Goal: Communication & Community: Answer question/provide support

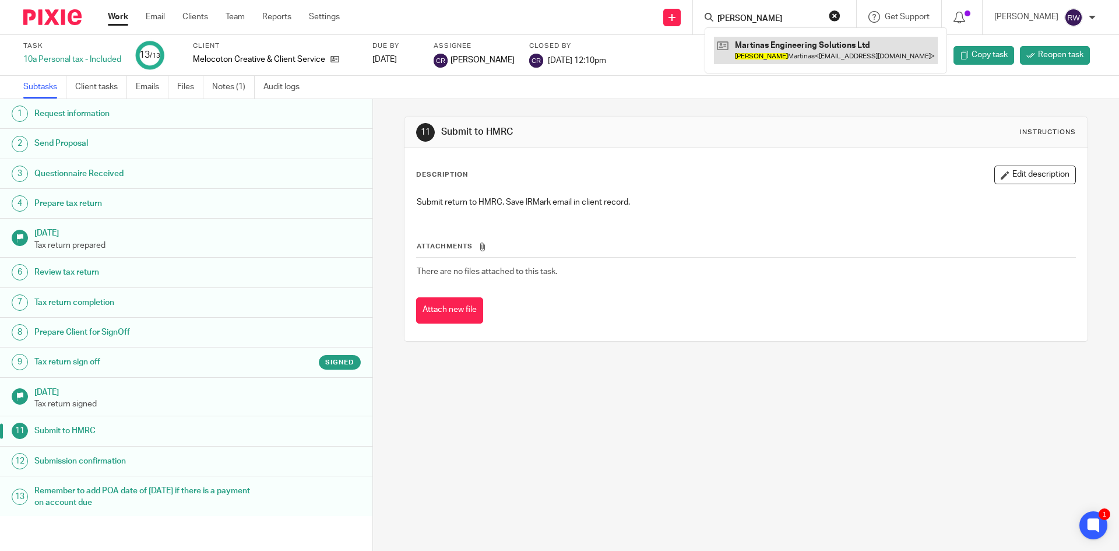
type input "paulina"
click at [778, 55] on link at bounding box center [826, 50] width 224 height 27
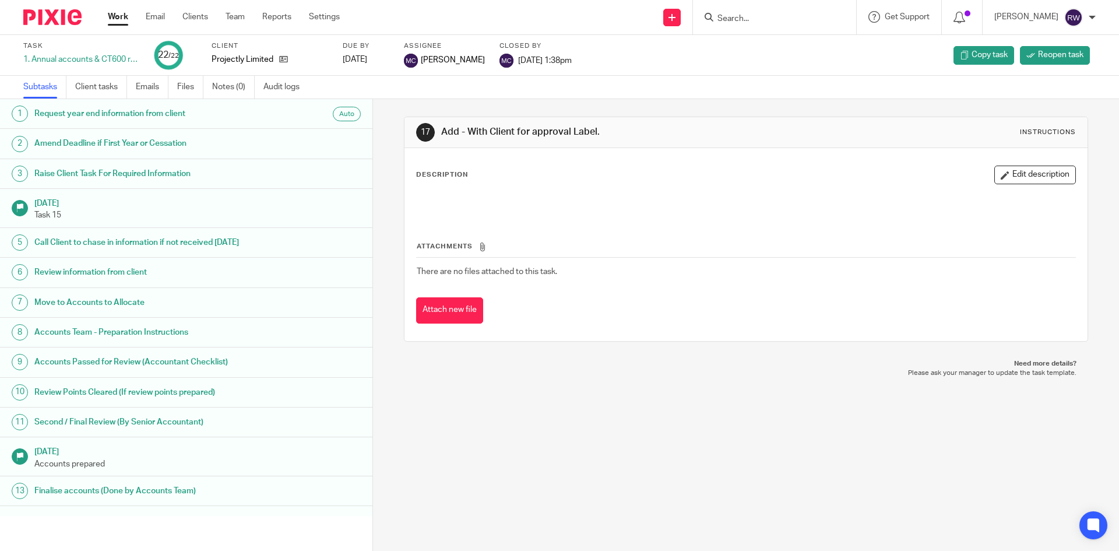
click at [765, 16] on input "Search" at bounding box center [769, 19] width 105 height 10
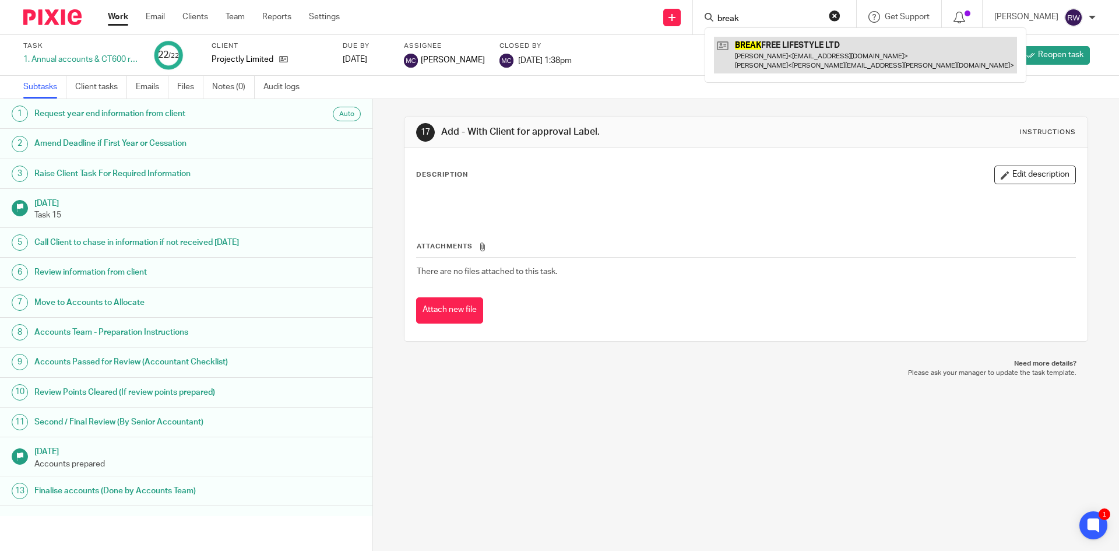
type input "break"
click at [776, 65] on link at bounding box center [865, 55] width 303 height 36
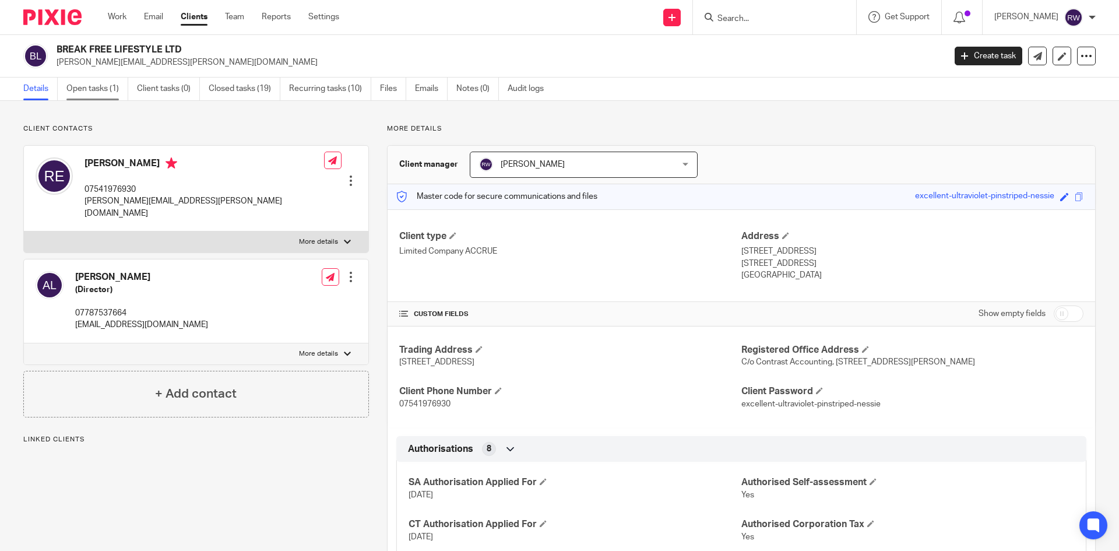
click at [97, 98] on link "Open tasks (1)" at bounding box center [97, 89] width 62 height 23
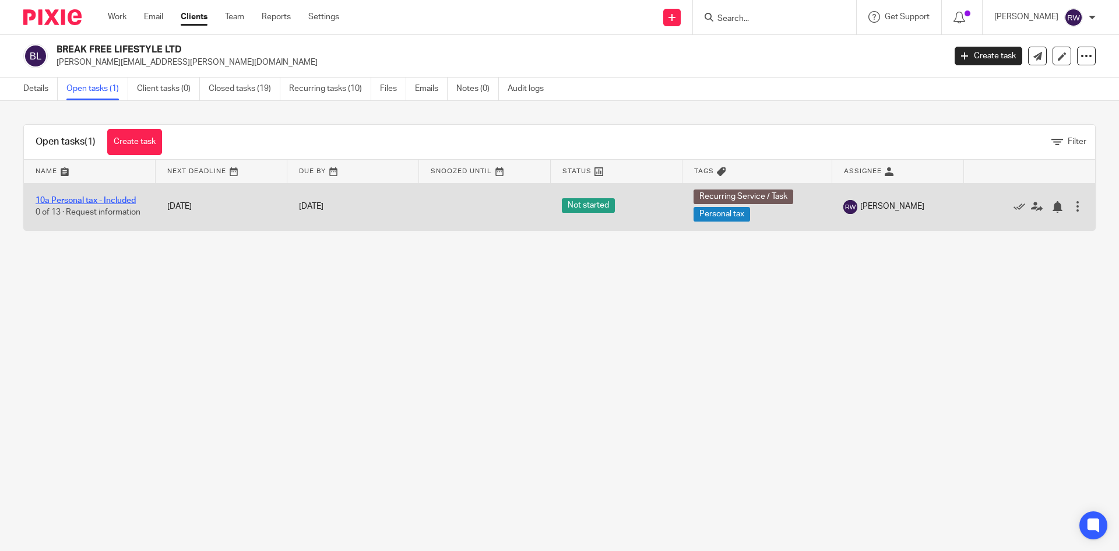
click at [81, 201] on link "10a Personal tax - Included" at bounding box center [86, 200] width 100 height 8
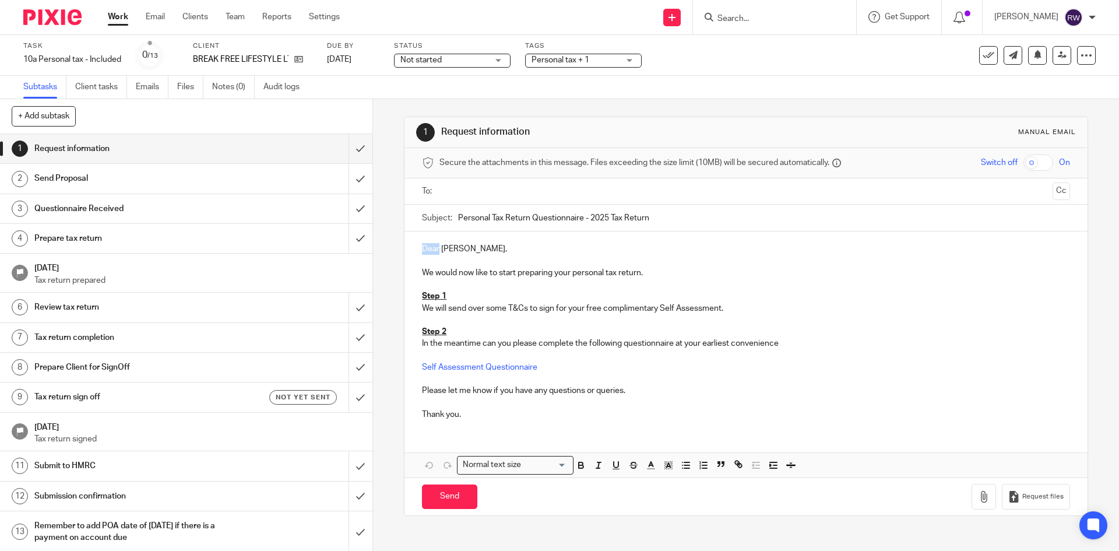
drag, startPoint x: 436, startPoint y: 245, endPoint x: 405, endPoint y: 245, distance: 31.5
click at [405, 245] on div "Dear [PERSON_NAME], We would now like to start preparing your personal tax retu…" at bounding box center [746, 330] width 683 height 198
click at [454, 184] on ul at bounding box center [747, 191] width 612 height 19
click at [454, 186] on input "text" at bounding box center [746, 191] width 604 height 13
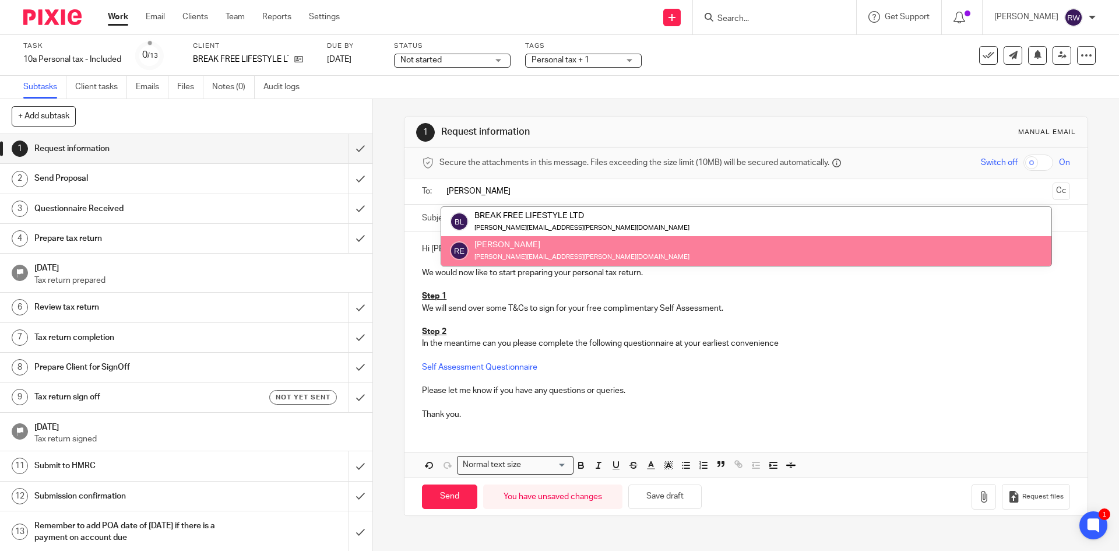
type input "roy"
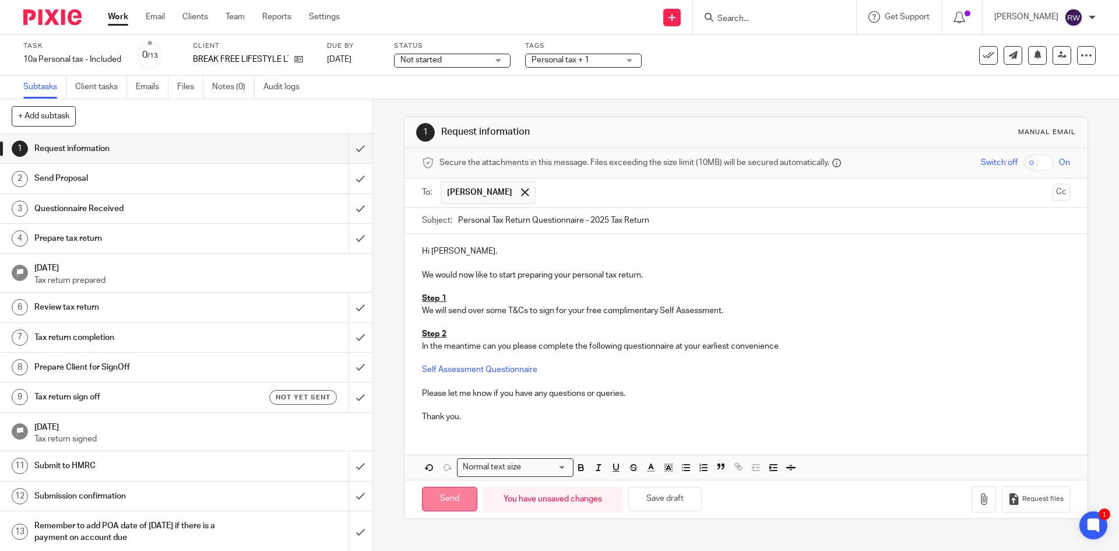
click at [451, 498] on input "Send" at bounding box center [449, 499] width 55 height 25
type input "Sent"
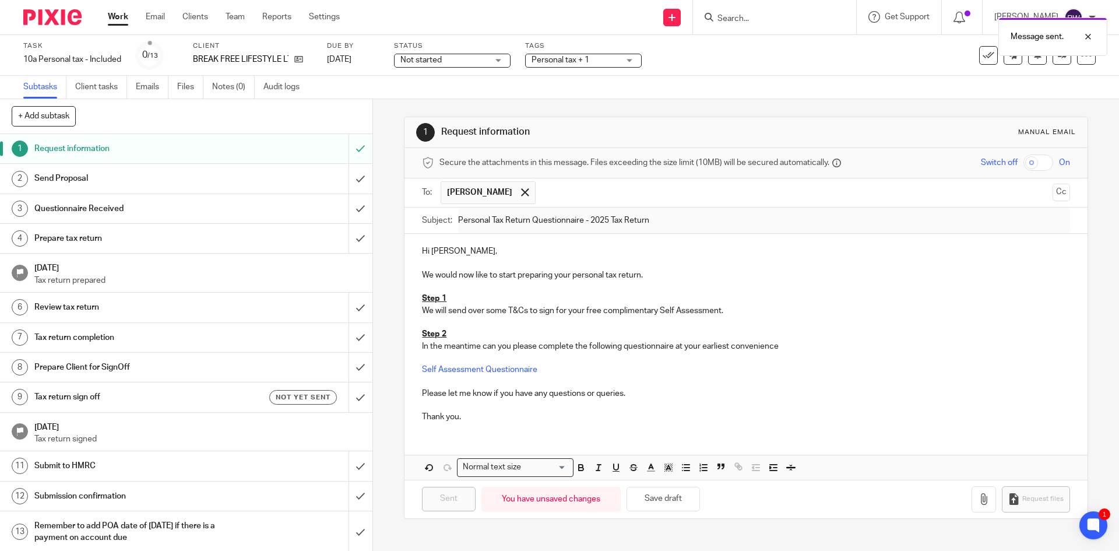
click at [255, 175] on div "Send Proposal" at bounding box center [185, 178] width 303 height 17
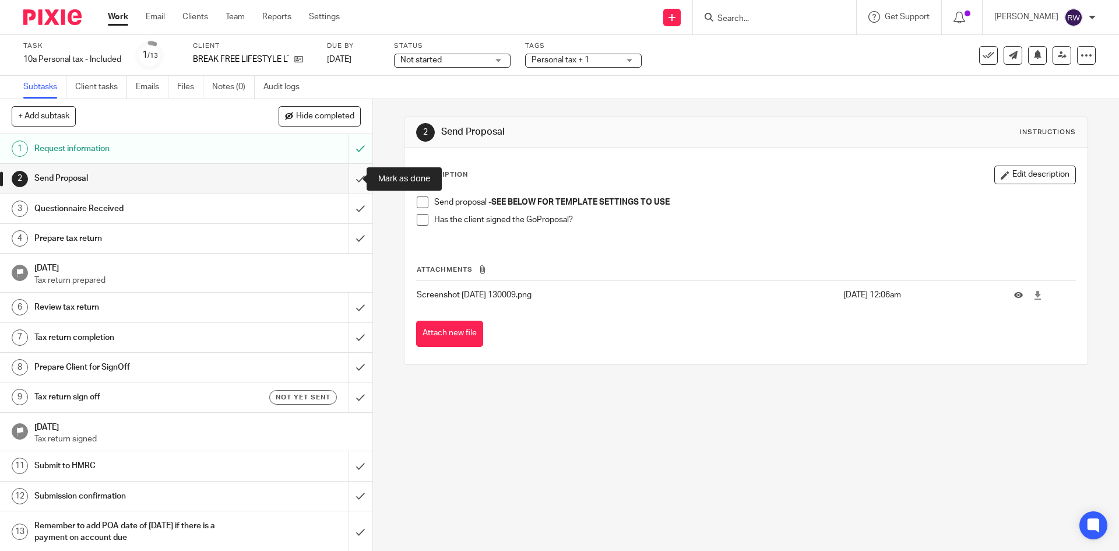
click at [347, 184] on input "submit" at bounding box center [186, 178] width 373 height 29
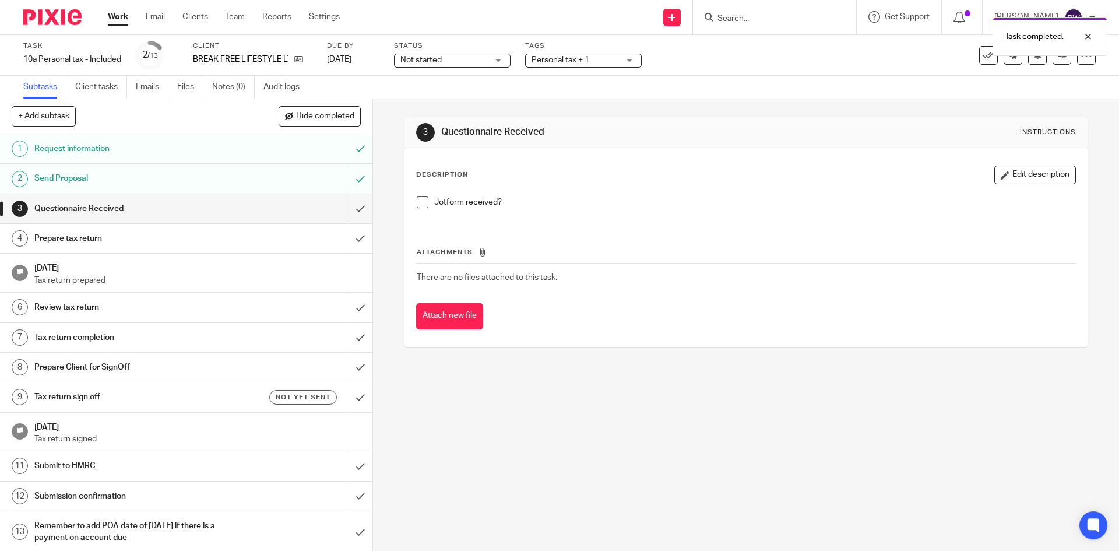
click at [603, 61] on span "Personal tax + 1" at bounding box center [575, 60] width 87 height 12
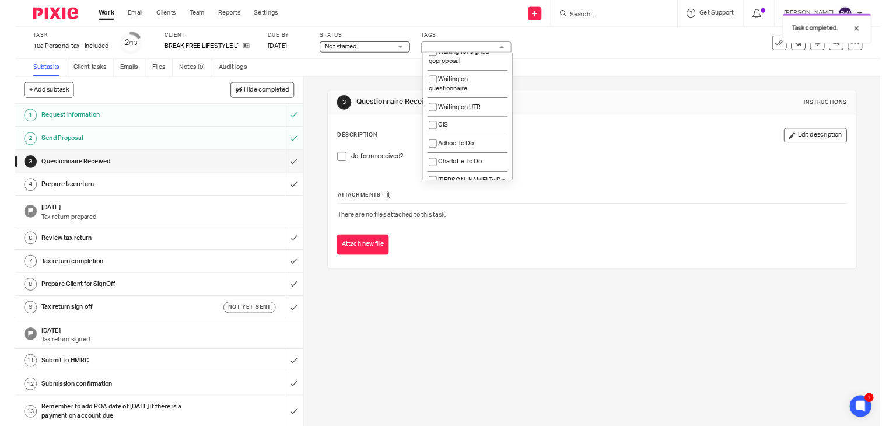
scroll to position [985, 0]
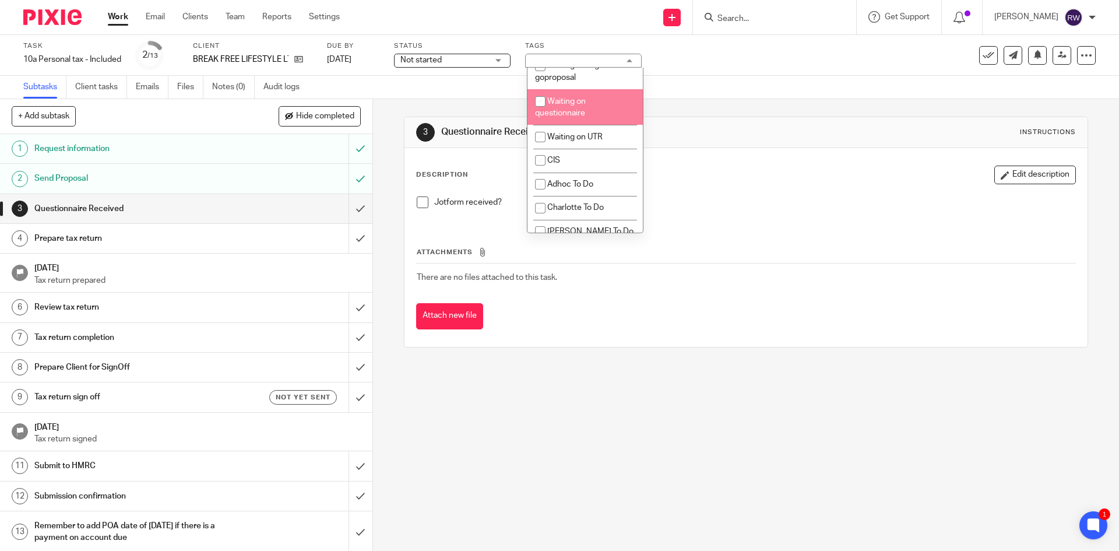
click at [603, 125] on li "Waiting on questionnaire" at bounding box center [585, 107] width 115 height 36
checkbox input "true"
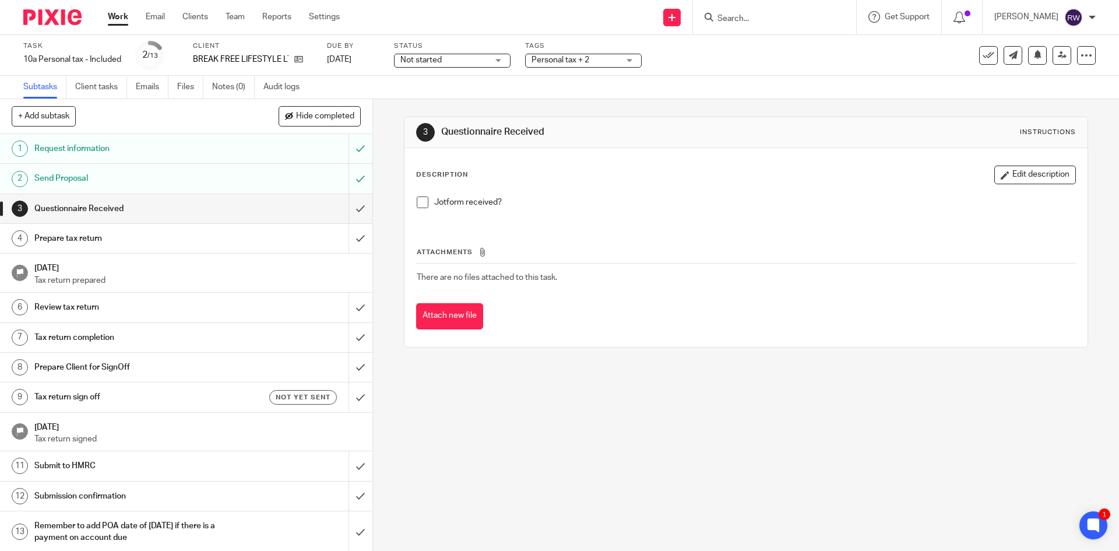
click at [708, 64] on div "Task 10a Personal tax - Included Save 10a Personal tax - Included 2 /13 Client …" at bounding box center [470, 55] width 894 height 28
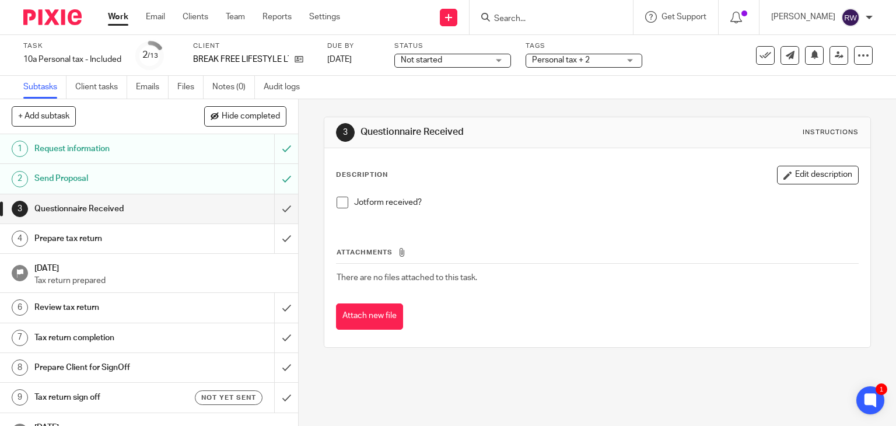
click at [542, 19] on input "Search" at bounding box center [545, 19] width 105 height 10
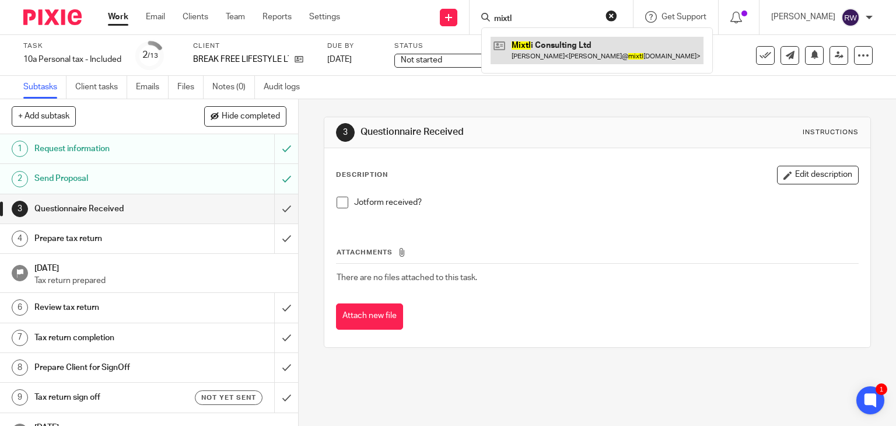
type input "mixtl"
click at [542, 59] on link at bounding box center [596, 50] width 213 height 27
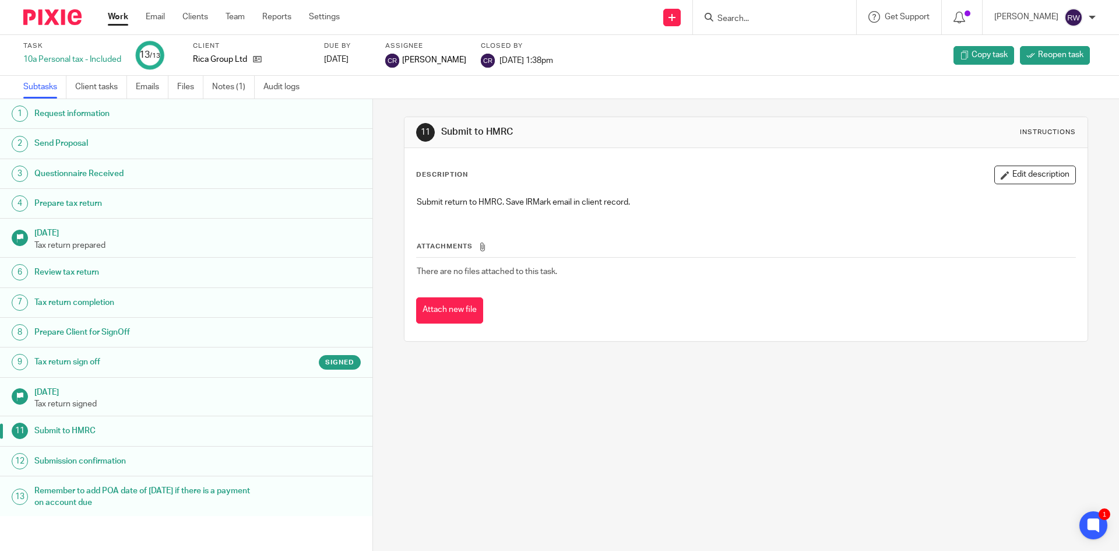
click at [761, 16] on input "Search" at bounding box center [769, 19] width 105 height 10
click at [766, 20] on input "Search" at bounding box center [769, 19] width 105 height 10
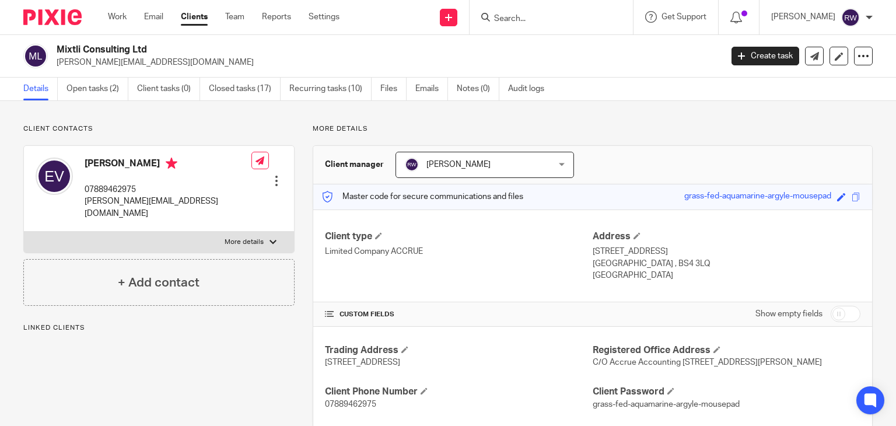
click at [111, 89] on link "Open tasks (2)" at bounding box center [97, 89] width 62 height 23
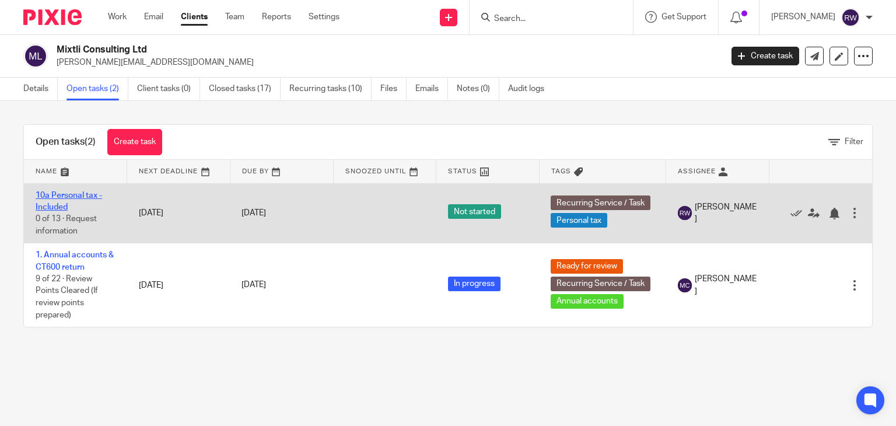
click at [77, 196] on link "10a Personal tax - Included" at bounding box center [69, 201] width 66 height 20
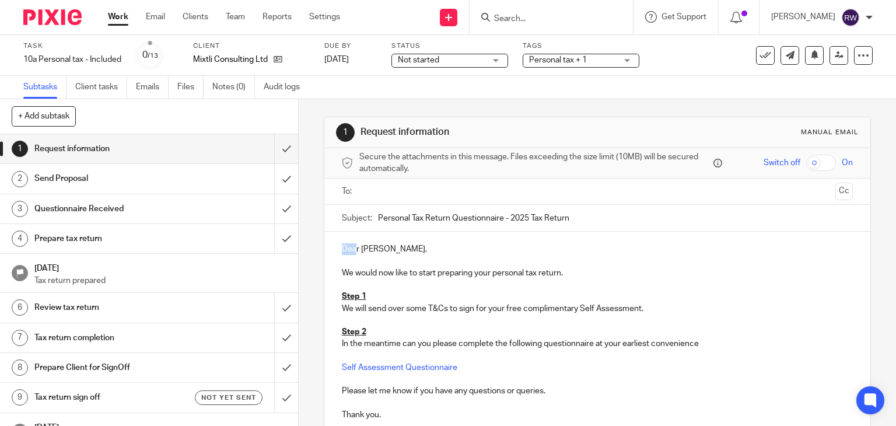
drag, startPoint x: 353, startPoint y: 251, endPoint x: 315, endPoint y: 251, distance: 38.5
click at [315, 251] on div "1 Request information Manual email Secure the attachments in this message. File…" at bounding box center [597, 262] width 597 height 326
click at [378, 187] on input "text" at bounding box center [596, 191] width 467 height 13
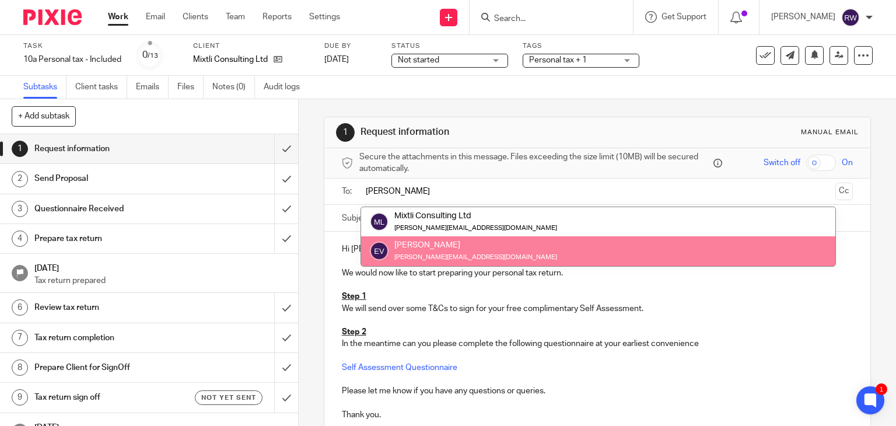
type input "edith"
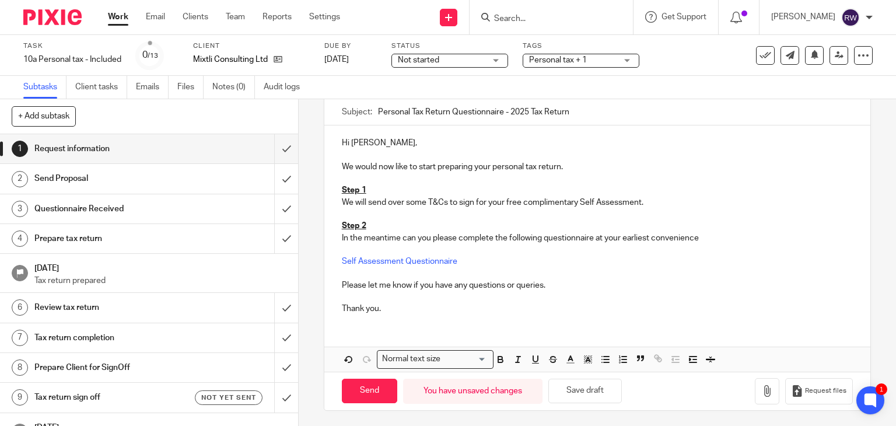
scroll to position [109, 0]
click at [362, 390] on input "Send" at bounding box center [369, 390] width 55 height 25
type input "Sent"
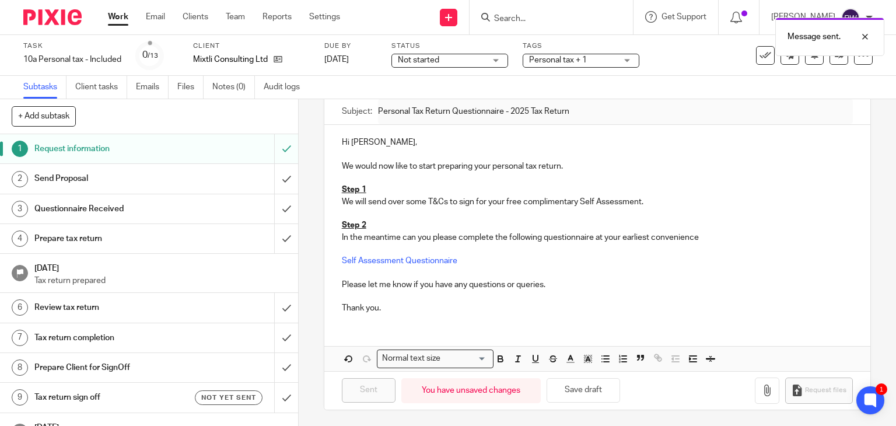
click at [554, 68] on div "Tags Personal tax + 1 Admin Tasks Advisory / Proactive Annual accounts Bookkeep…" at bounding box center [580, 55] width 117 height 28
click at [554, 55] on div "Message sent." at bounding box center [666, 34] width 436 height 44
click at [553, 60] on span "Personal tax + 1" at bounding box center [558, 60] width 58 height 8
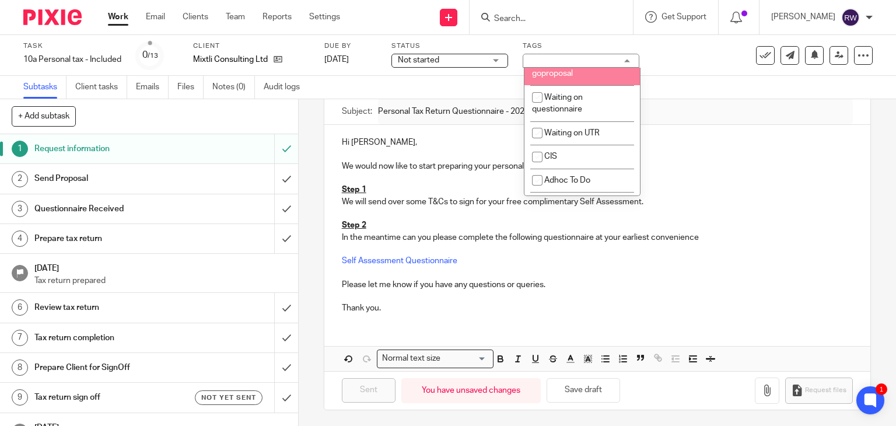
scroll to position [991, 0]
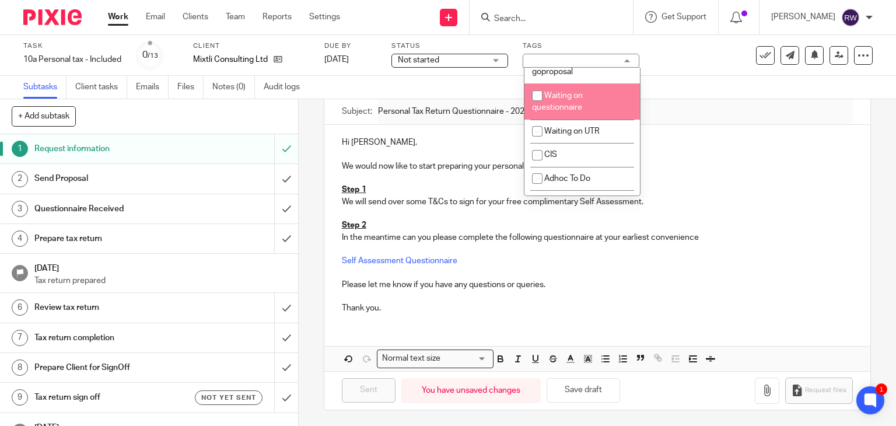
click at [566, 112] on span "Waiting on questionnaire" at bounding box center [557, 102] width 51 height 20
checkbox input "true"
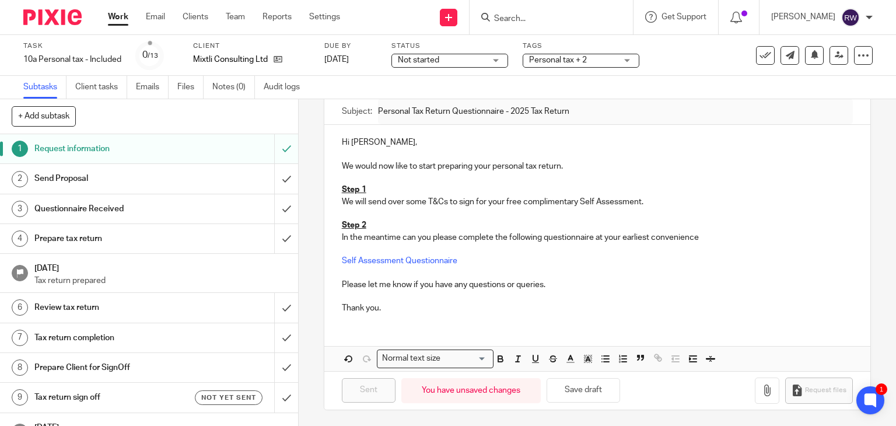
click at [662, 87] on div "Subtasks Client tasks Emails Files Notes (0) Audit logs" at bounding box center [448, 87] width 896 height 23
click at [567, 21] on input "Search" at bounding box center [545, 19] width 105 height 10
click at [166, 175] on h1 "Send Proposal" at bounding box center [110, 178] width 152 height 17
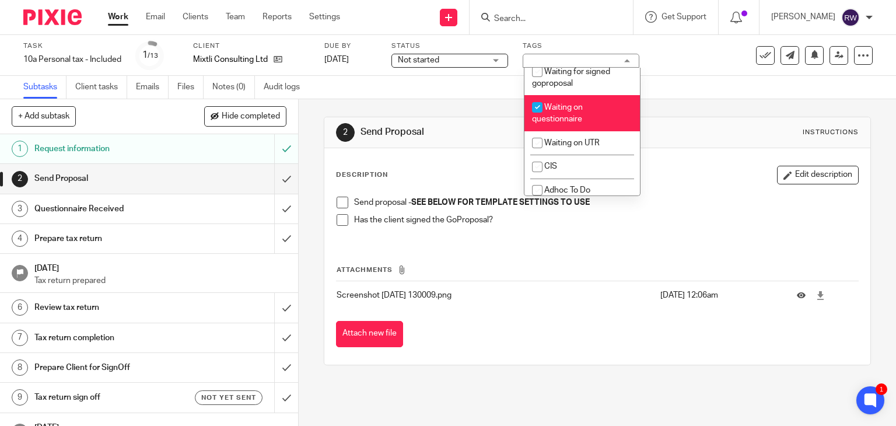
scroll to position [978, 0]
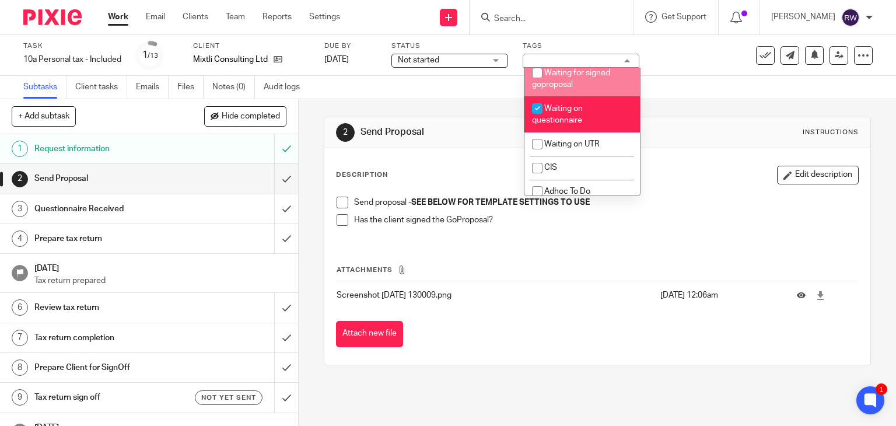
click at [587, 96] on li "Waiting for signed goproposal" at bounding box center [581, 79] width 115 height 36
checkbox input "true"
click at [699, 78] on div "Subtasks Client tasks Emails Files Notes (0) Audit logs" at bounding box center [448, 87] width 896 height 23
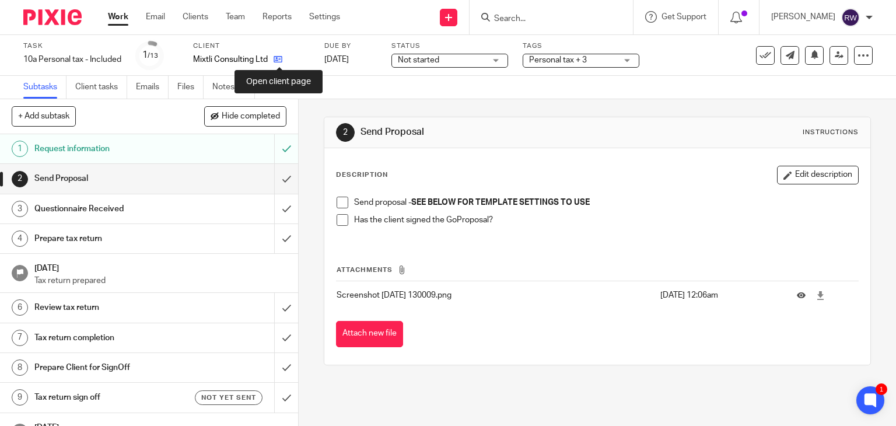
click at [279, 62] on icon at bounding box center [277, 59] width 9 height 9
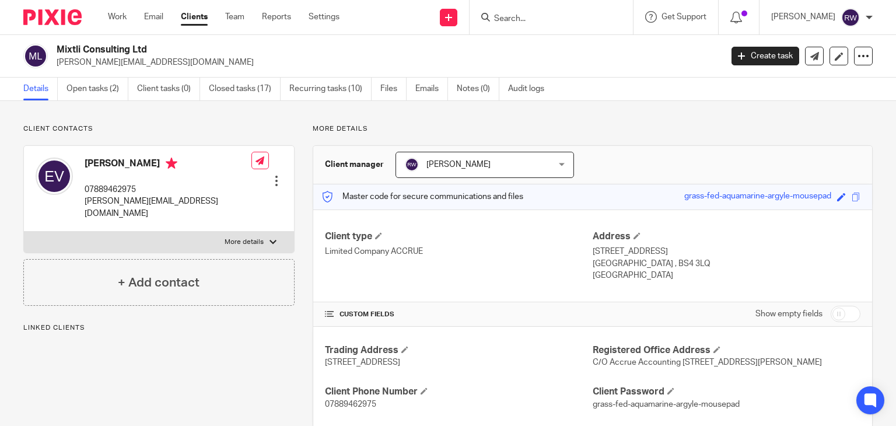
click at [515, 22] on input "Search" at bounding box center [545, 19] width 105 height 10
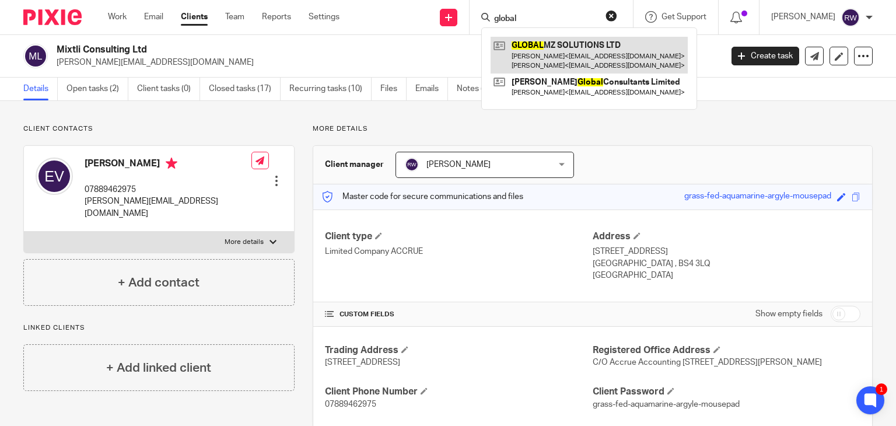
type input "global"
click at [548, 51] on link at bounding box center [588, 55] width 197 height 36
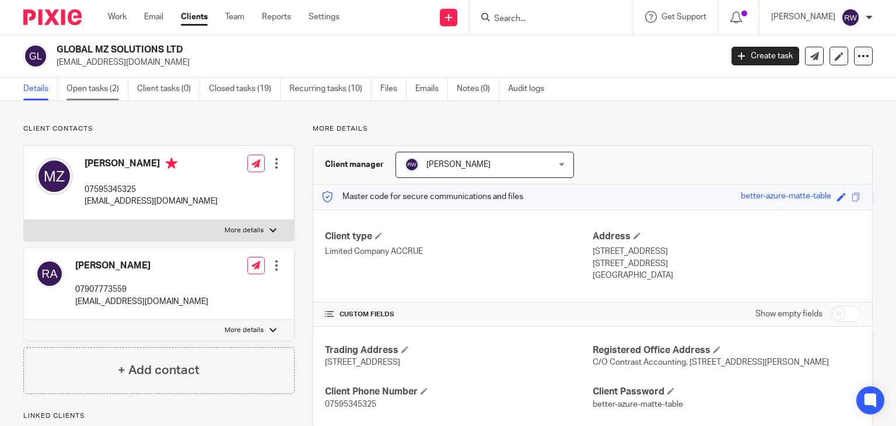
click at [110, 87] on link "Open tasks (2)" at bounding box center [97, 89] width 62 height 23
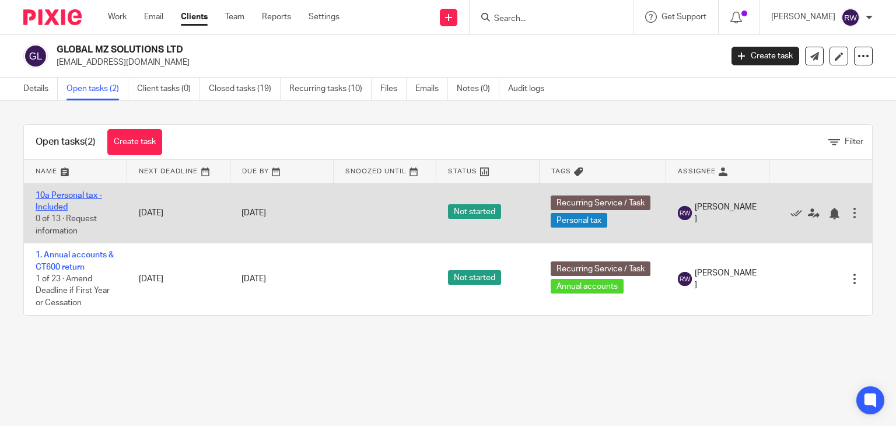
click at [69, 196] on link "10a Personal tax - Included" at bounding box center [69, 201] width 66 height 20
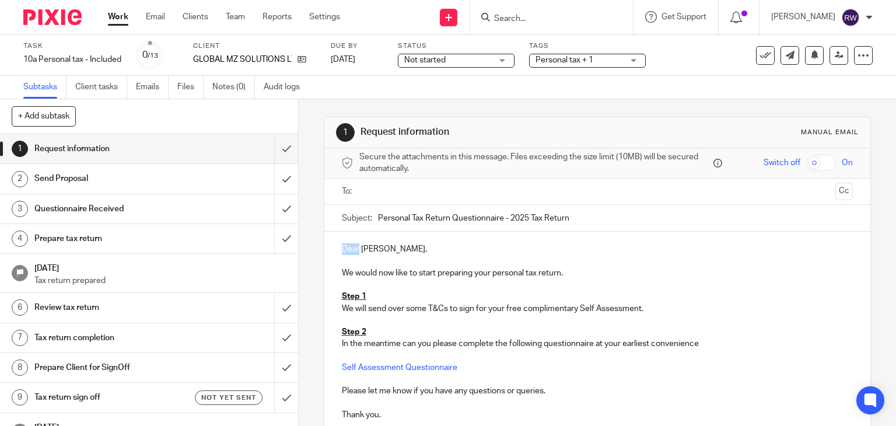
drag, startPoint x: 356, startPoint y: 250, endPoint x: 310, endPoint y: 252, distance: 45.5
click at [310, 252] on div "1 Request information Manual email Secure the attachments in this message. File…" at bounding box center [597, 262] width 597 height 326
click at [391, 249] on p "Hi Mohammed," at bounding box center [597, 249] width 511 height 12
click at [436, 192] on input "text" at bounding box center [596, 191] width 467 height 13
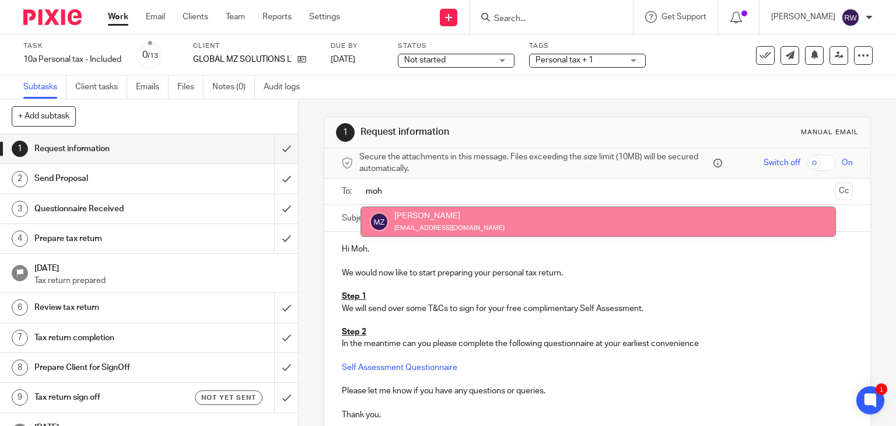
type input "moh"
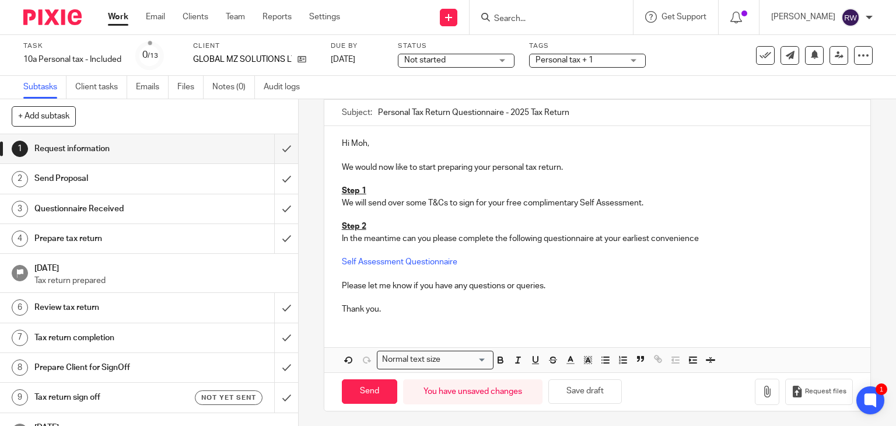
scroll to position [109, 0]
click at [361, 381] on input "Send" at bounding box center [369, 390] width 55 height 25
type input "Sent"
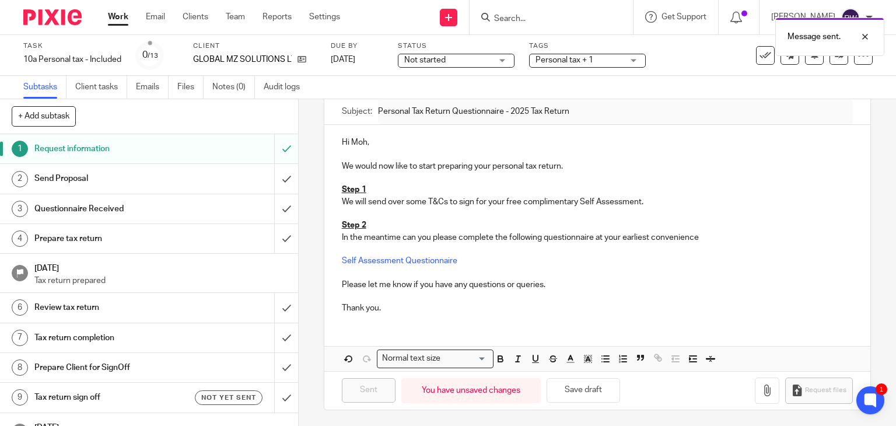
click at [574, 63] on span "Personal tax + 1" at bounding box center [564, 60] width 58 height 8
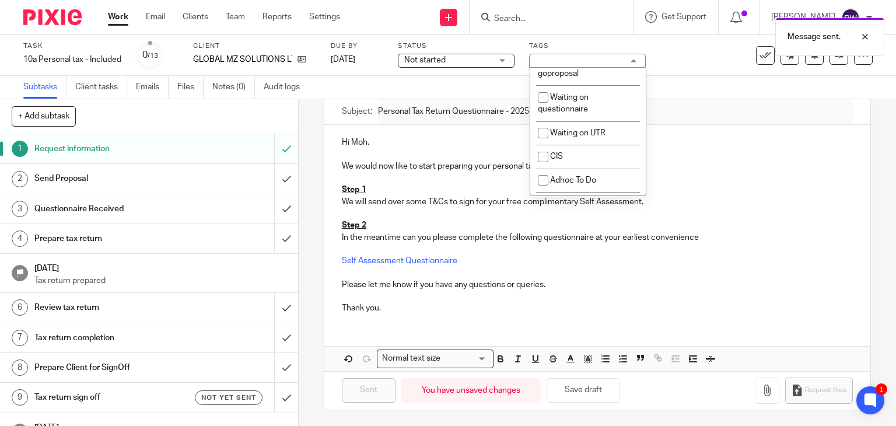
scroll to position [991, 0]
click at [595, 83] on li "Waiting for signed goproposal" at bounding box center [587, 66] width 115 height 36
checkbox input "true"
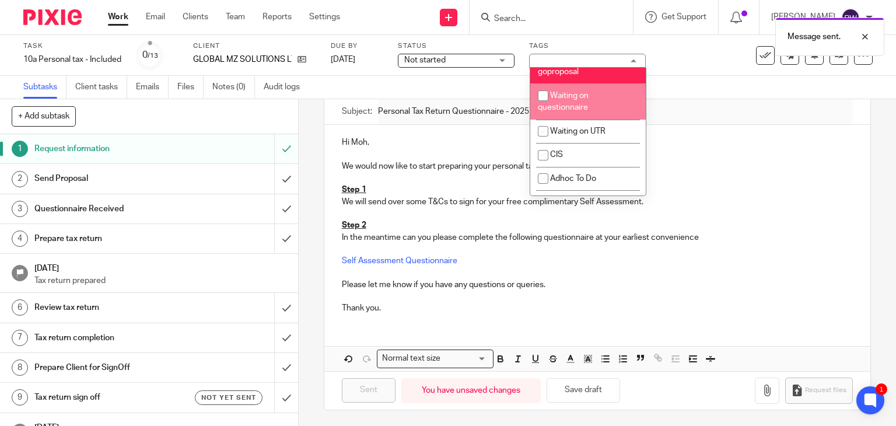
click at [585, 112] on span "Waiting on questionnaire" at bounding box center [563, 102] width 51 height 20
checkbox input "true"
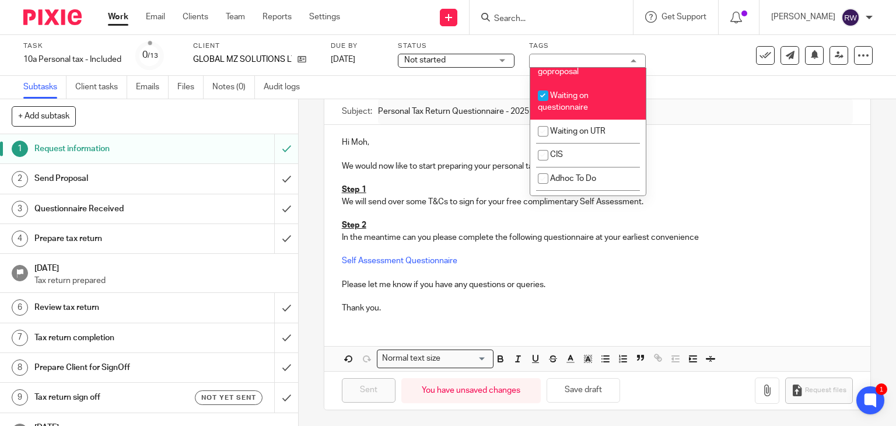
click at [531, 15] on input "Search" at bounding box center [545, 19] width 105 height 10
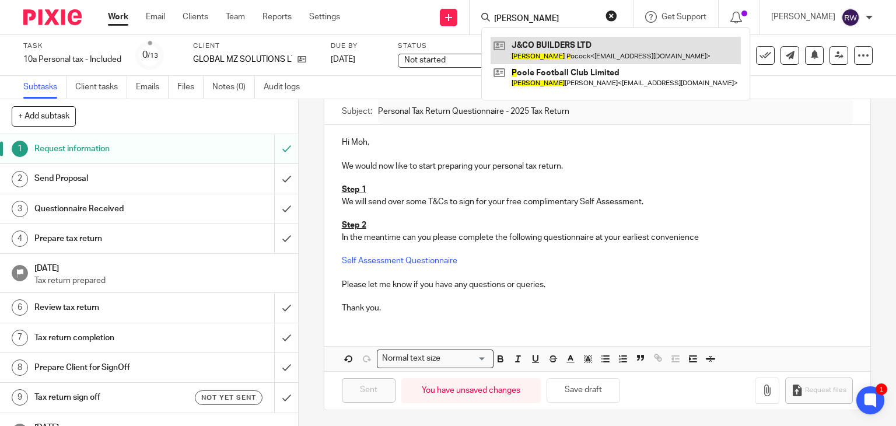
type input "jamie p"
click at [525, 39] on link at bounding box center [615, 50] width 250 height 27
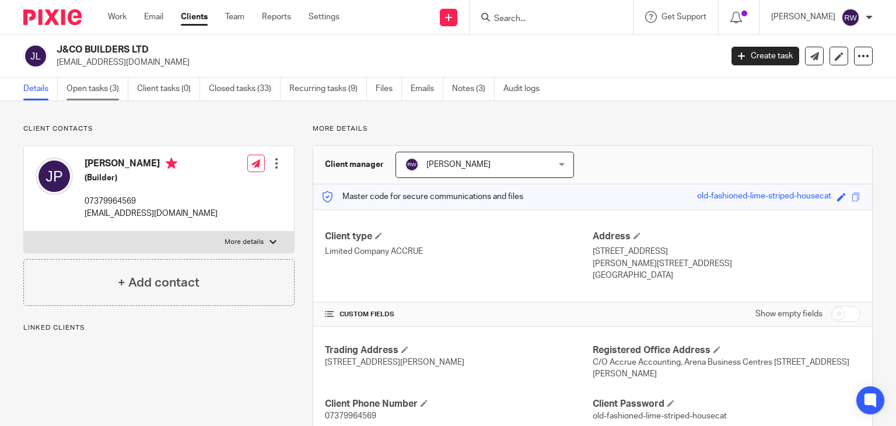
click at [111, 91] on link "Open tasks (3)" at bounding box center [97, 89] width 62 height 23
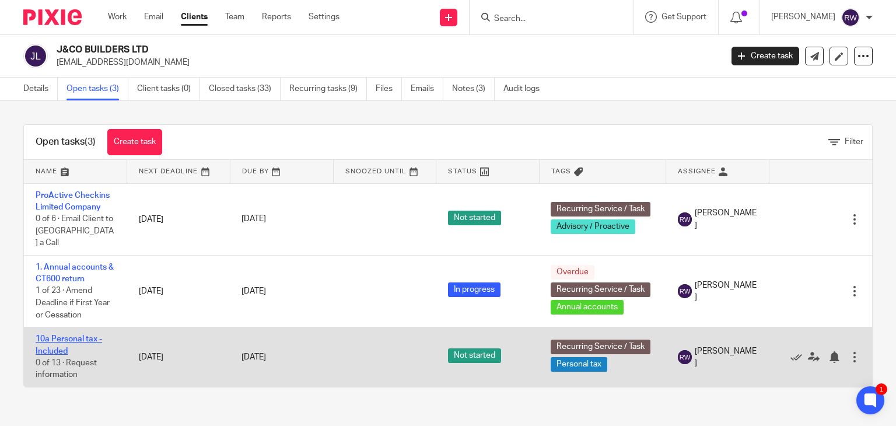
click at [51, 335] on link "10a Personal tax - Included" at bounding box center [69, 345] width 66 height 20
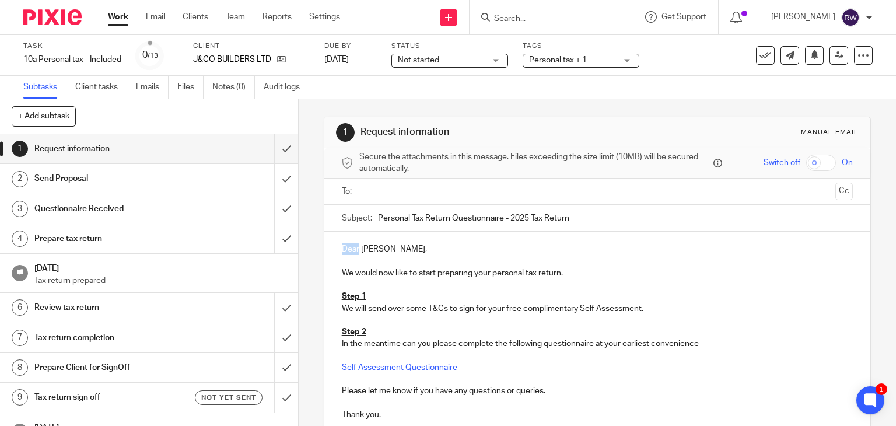
drag, startPoint x: 354, startPoint y: 250, endPoint x: 299, endPoint y: 245, distance: 56.2
click at [299, 245] on div "1 Request information Manual email Secure the attachments in this message. File…" at bounding box center [597, 262] width 597 height 326
click at [387, 202] on div at bounding box center [597, 191] width 475 height 26
click at [385, 194] on input "text" at bounding box center [596, 191] width 467 height 13
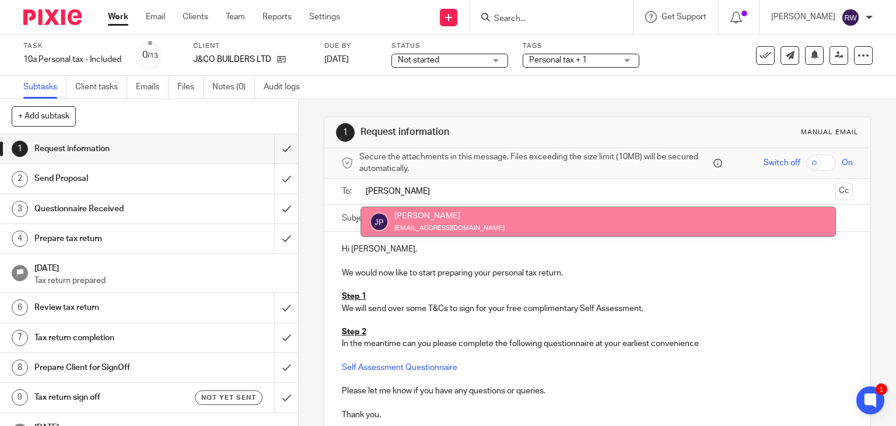
type input "jamie"
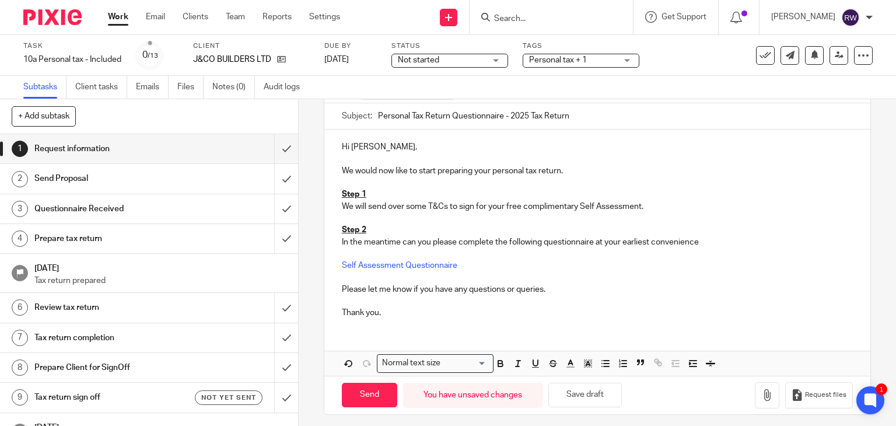
scroll to position [109, 0]
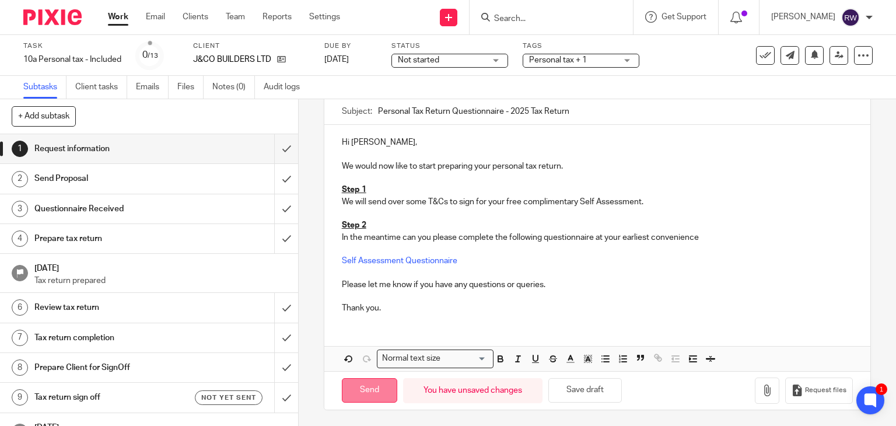
click at [367, 385] on input "Send" at bounding box center [369, 390] width 55 height 25
type input "Sent"
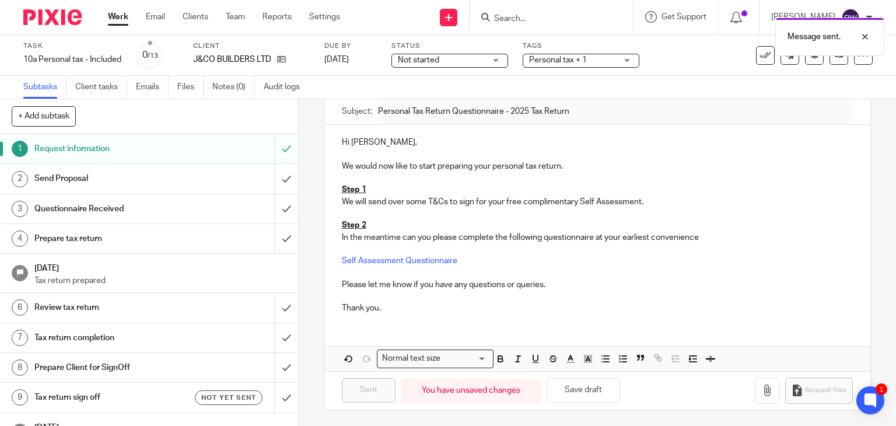
click at [548, 66] on span "Personal tax + 1" at bounding box center [572, 60] width 87 height 12
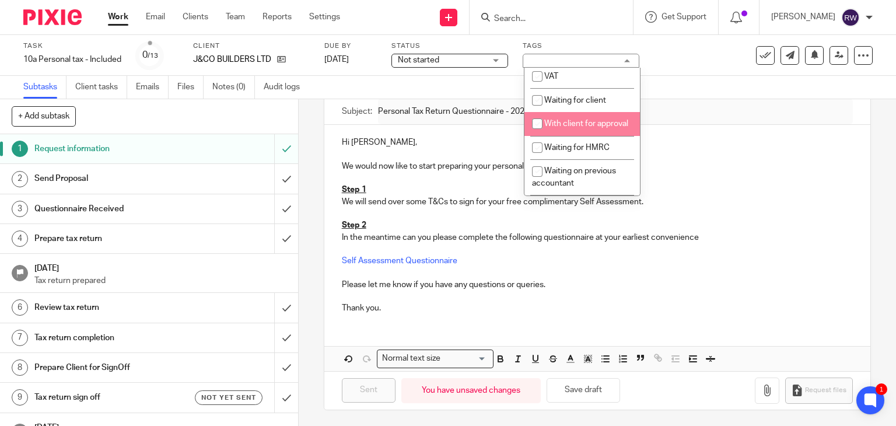
scroll to position [629, 0]
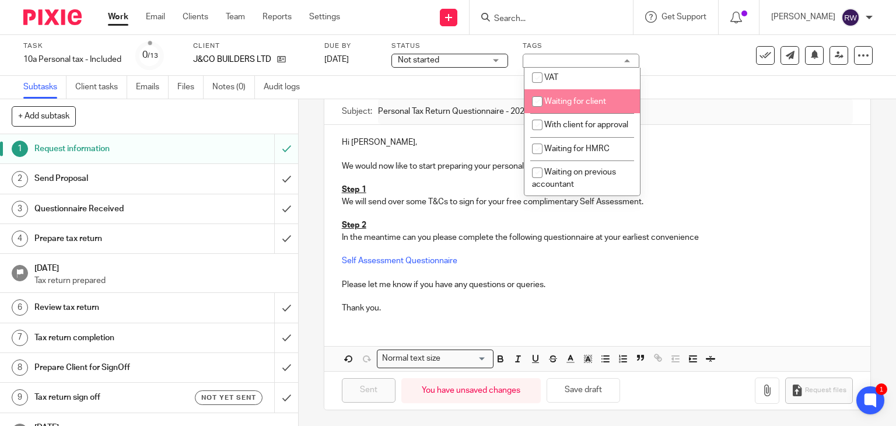
click at [576, 106] on span "Waiting for client" at bounding box center [575, 101] width 62 height 8
click at [573, 113] on li "Waiting for client" at bounding box center [581, 101] width 115 height 24
checkbox input "false"
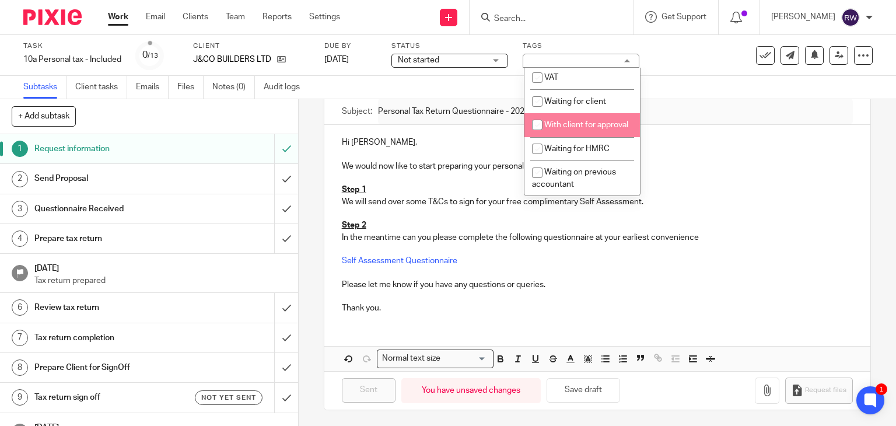
click at [572, 129] on span "With client for approval" at bounding box center [586, 125] width 84 height 8
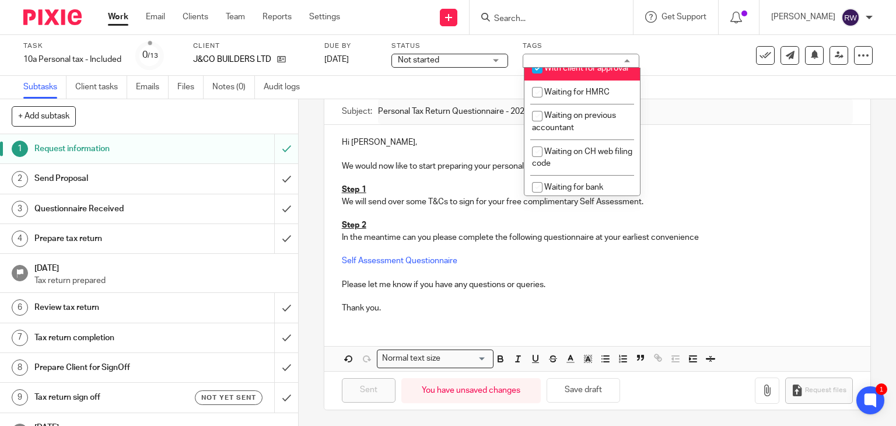
scroll to position [687, 0]
click at [566, 79] on li "With client for approval" at bounding box center [581, 67] width 115 height 24
checkbox input "false"
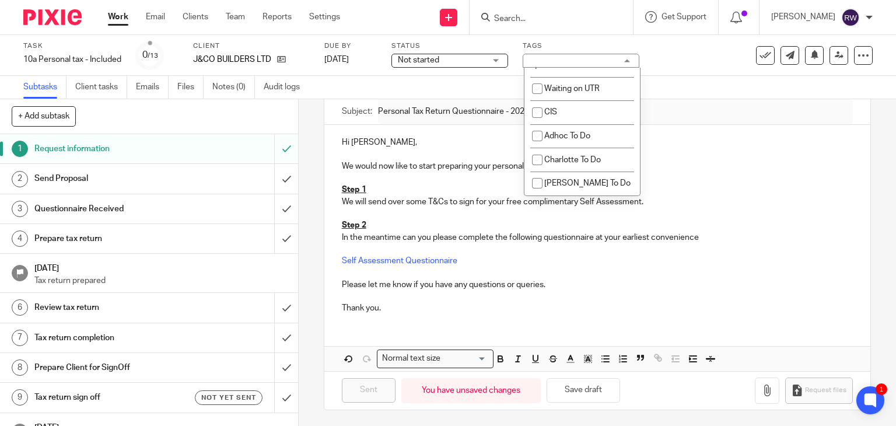
scroll to position [1037, 0]
click at [567, 76] on li "Waiting on questionnaire" at bounding box center [581, 59] width 115 height 36
checkbox input "true"
click at [559, 41] on li "Waiting for signed goproposal" at bounding box center [581, 23] width 115 height 36
checkbox input "true"
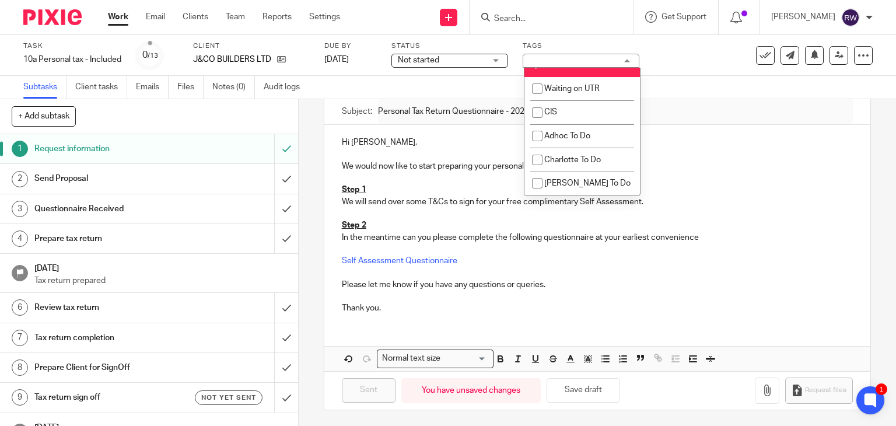
click at [665, 70] on div "Task 10a Personal tax - Included Save 10a Personal tax - Included 0 /13 Client …" at bounding box center [448, 55] width 896 height 41
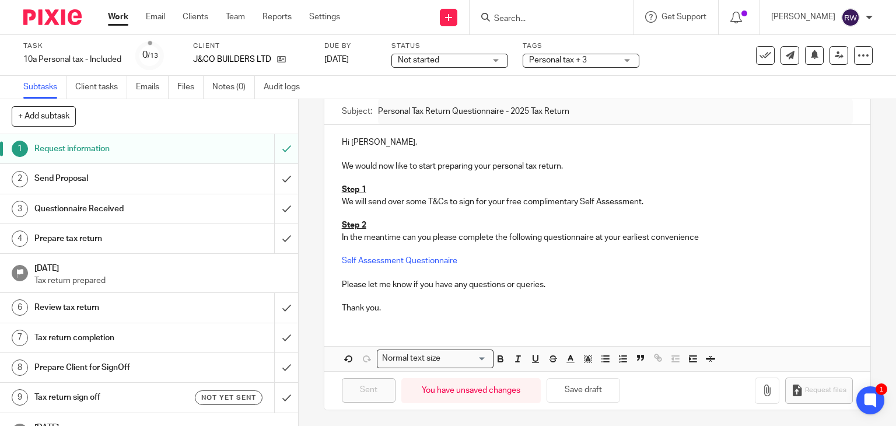
click at [563, 22] on input "Search" at bounding box center [545, 19] width 105 height 10
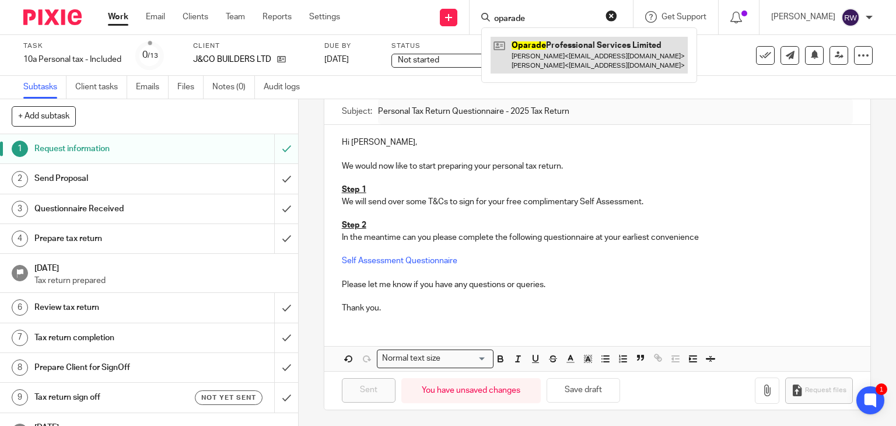
type input "oparade"
click at [564, 65] on link at bounding box center [588, 55] width 197 height 36
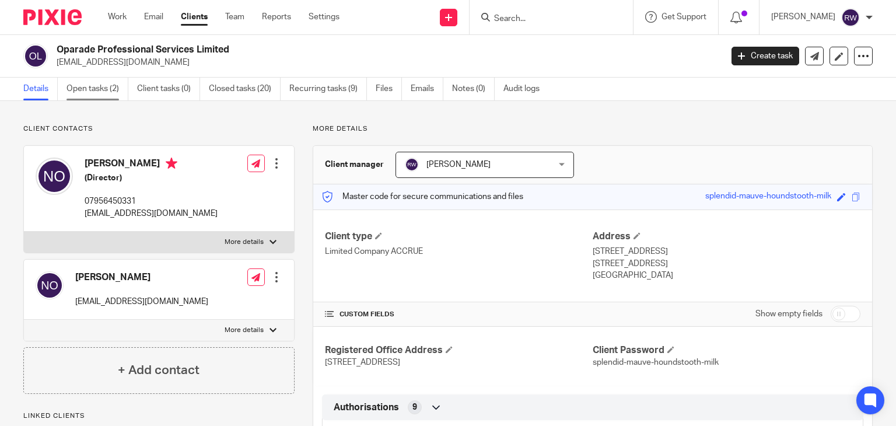
click at [77, 92] on link "Open tasks (2)" at bounding box center [97, 89] width 62 height 23
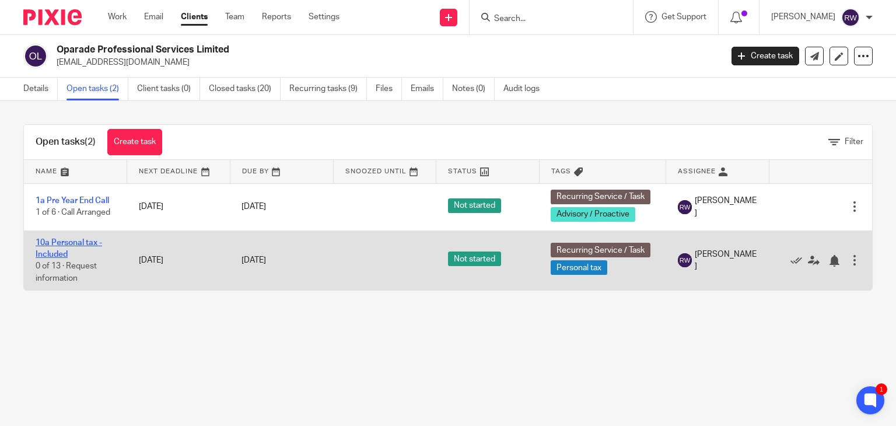
click at [70, 244] on link "10a Personal tax - Included" at bounding box center [69, 248] width 66 height 20
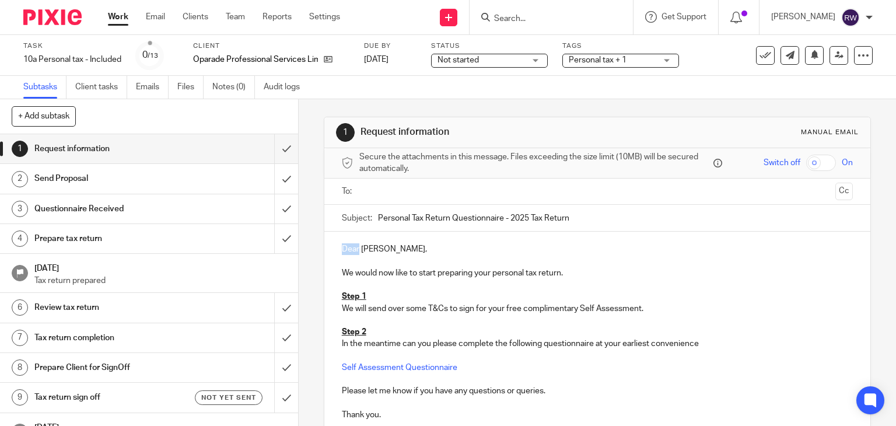
drag, startPoint x: 356, startPoint y: 250, endPoint x: 319, endPoint y: 245, distance: 37.1
click at [319, 245] on div "1 Request information Manual email Secure the attachments in this message. File…" at bounding box center [597, 262] width 597 height 326
click at [366, 194] on input "text" at bounding box center [596, 191] width 467 height 13
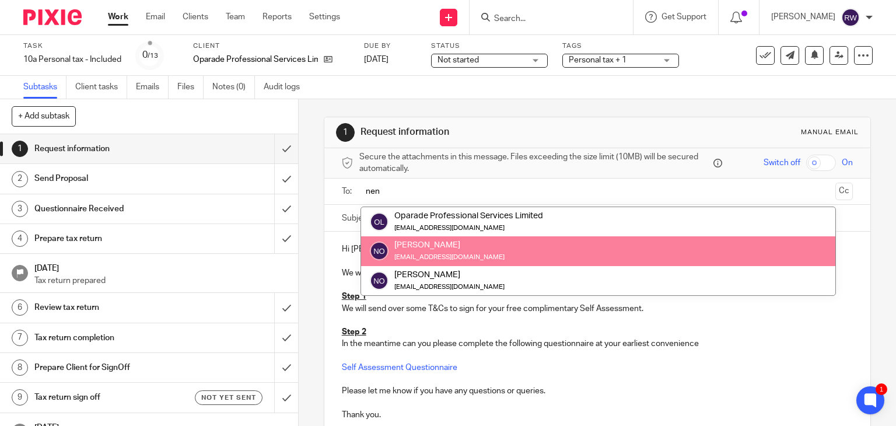
type input "nen"
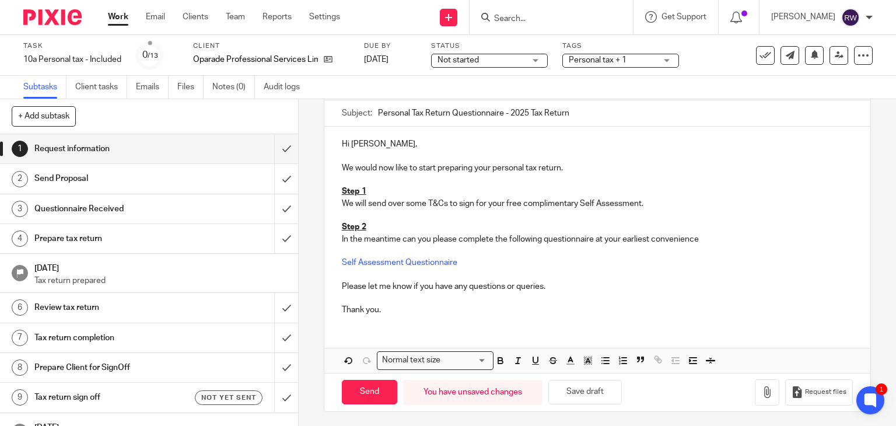
scroll to position [109, 0]
click at [369, 388] on input "Send" at bounding box center [369, 390] width 55 height 25
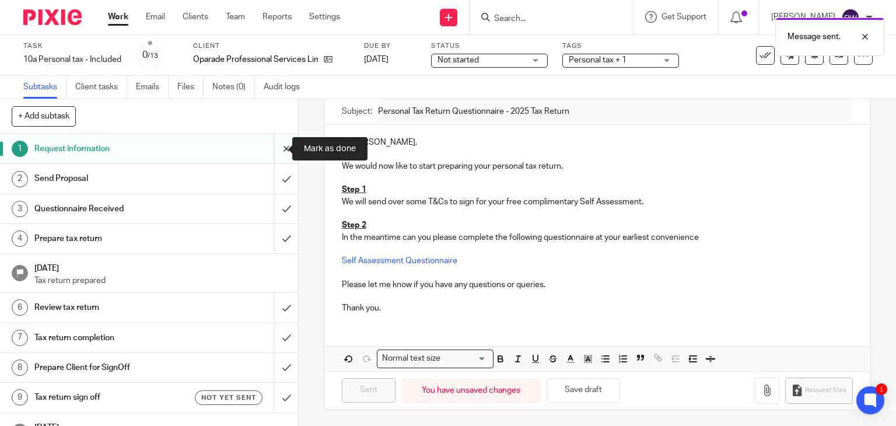
type input "Sent"
click at [619, 64] on span "Personal tax + 1" at bounding box center [611, 60] width 87 height 12
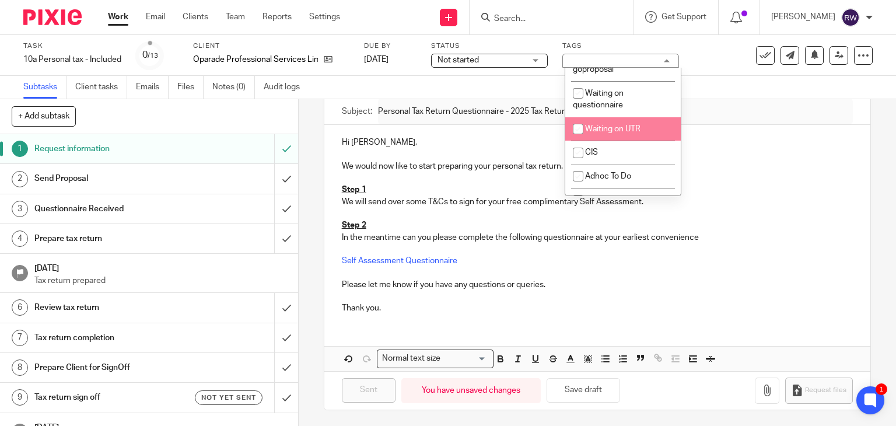
scroll to position [991, 0]
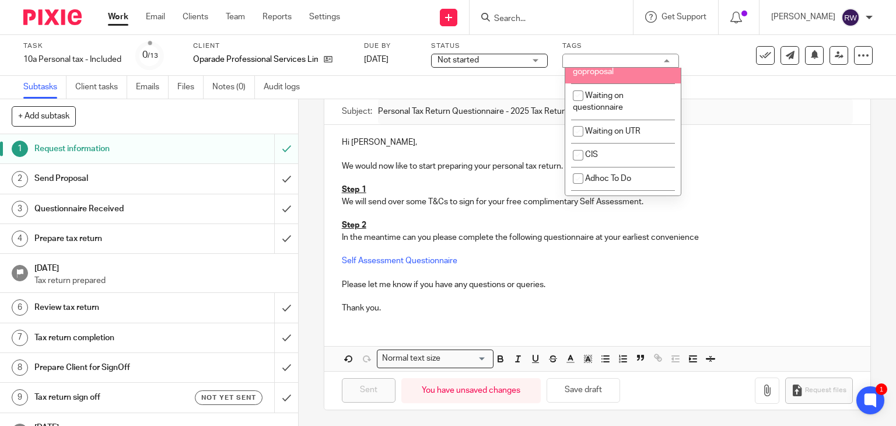
click at [620, 83] on li "Waiting for signed goproposal" at bounding box center [622, 66] width 115 height 36
checkbox input "true"
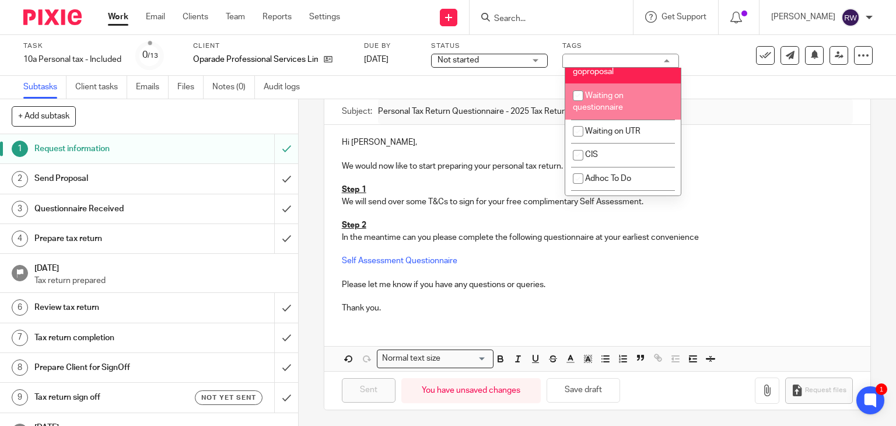
click at [613, 112] on span "Waiting on questionnaire" at bounding box center [598, 102] width 51 height 20
checkbox input "true"
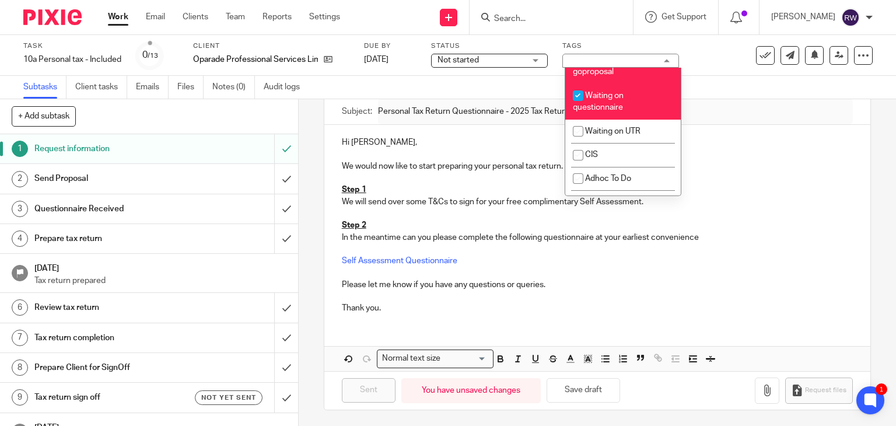
click at [543, 24] on div at bounding box center [550, 17] width 163 height 34
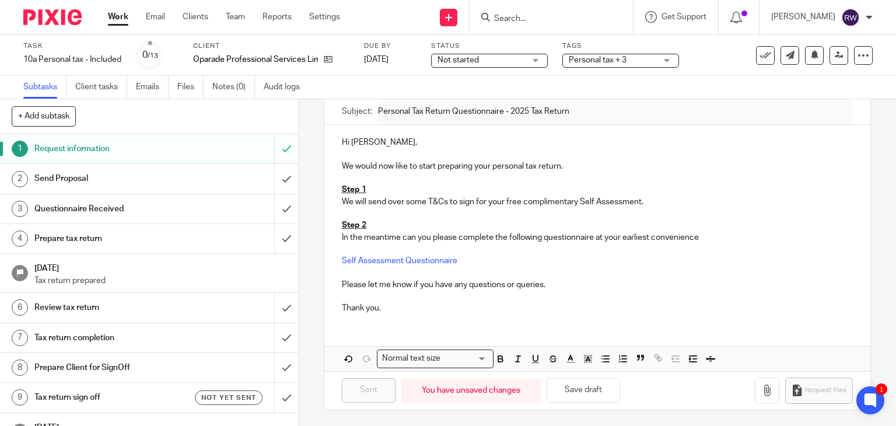
click at [530, 21] on input "Search" at bounding box center [545, 19] width 105 height 10
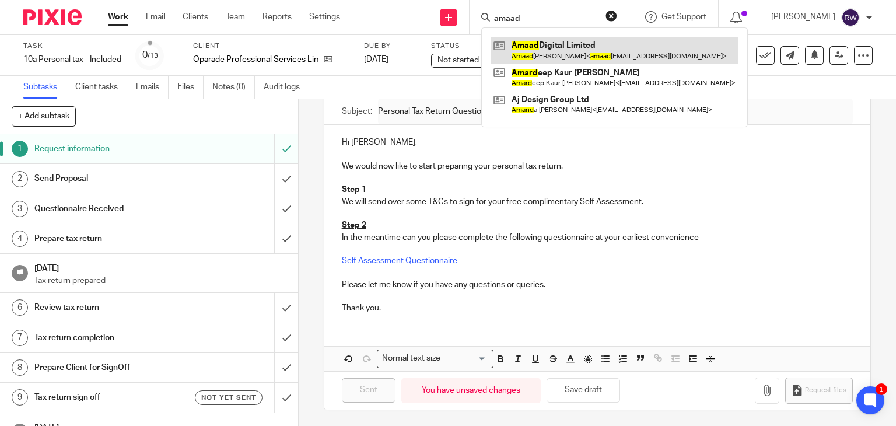
type input "amaad"
click at [551, 57] on link at bounding box center [614, 50] width 248 height 27
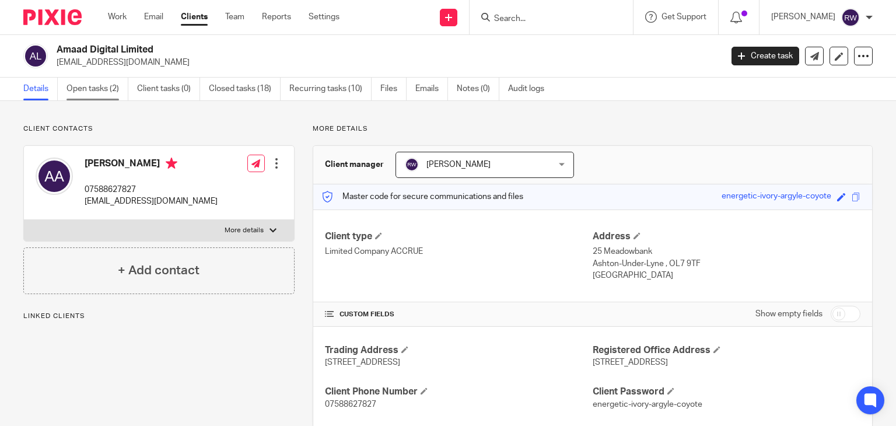
click at [107, 89] on link "Open tasks (2)" at bounding box center [97, 89] width 62 height 23
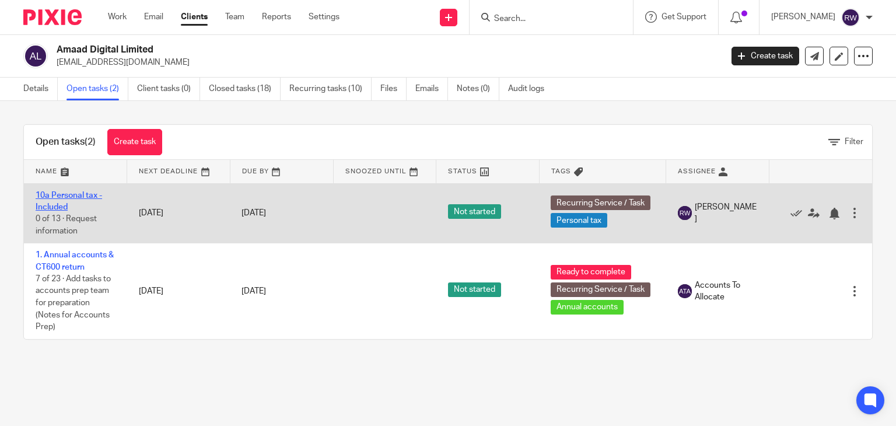
click at [78, 195] on link "10a Personal tax - Included" at bounding box center [69, 201] width 66 height 20
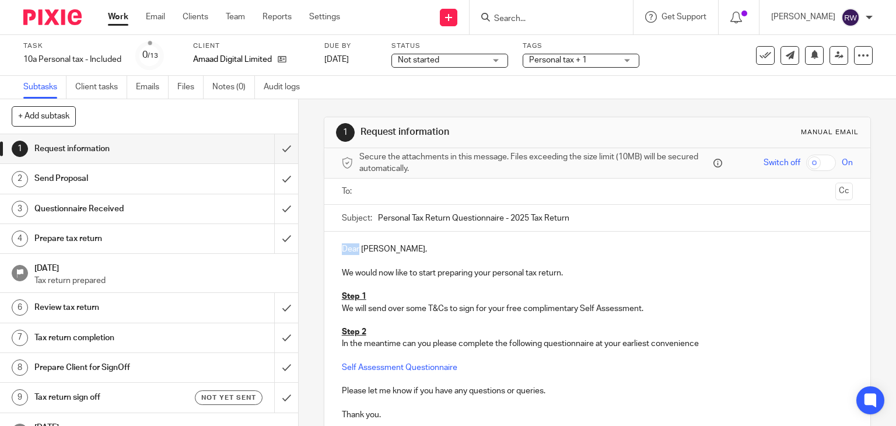
drag, startPoint x: 355, startPoint y: 252, endPoint x: 324, endPoint y: 250, distance: 31.0
click at [324, 250] on div "Dear Amaad, We would now like to start preparing your personal tax return. Step…" at bounding box center [597, 330] width 546 height 198
click at [387, 187] on input "text" at bounding box center [596, 191] width 467 height 13
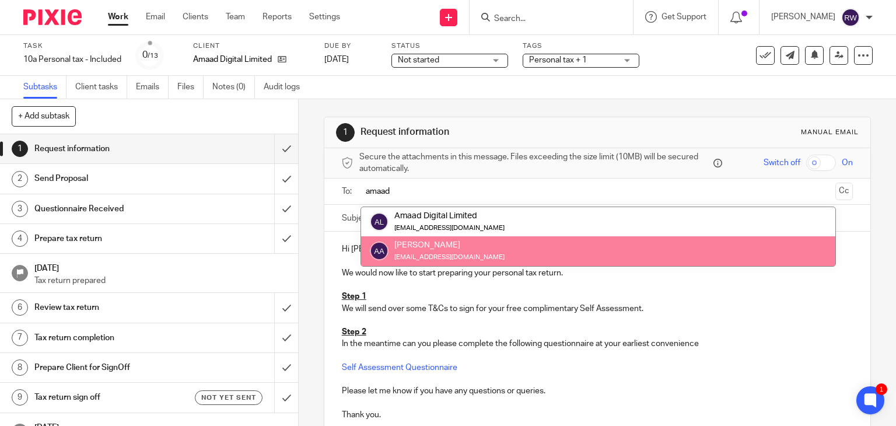
type input "amaad"
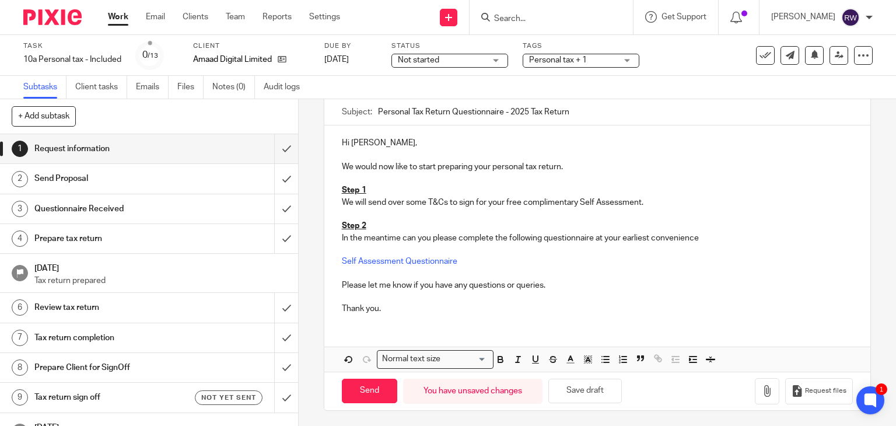
scroll to position [109, 0]
click at [377, 381] on input "Send" at bounding box center [369, 390] width 55 height 25
click at [589, 59] on span "Personal tax + 1" at bounding box center [572, 60] width 87 height 12
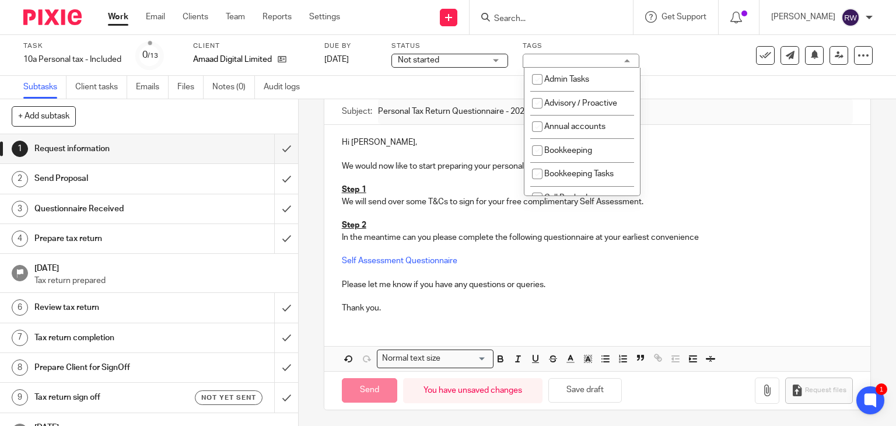
type input "Sent"
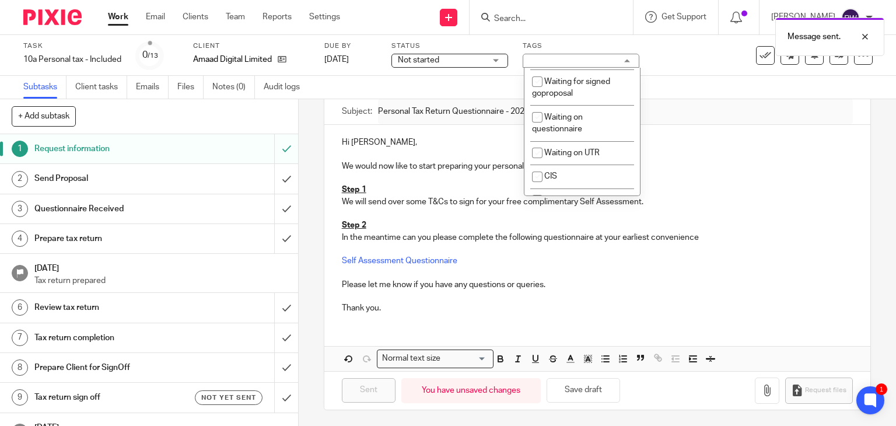
scroll to position [991, 0]
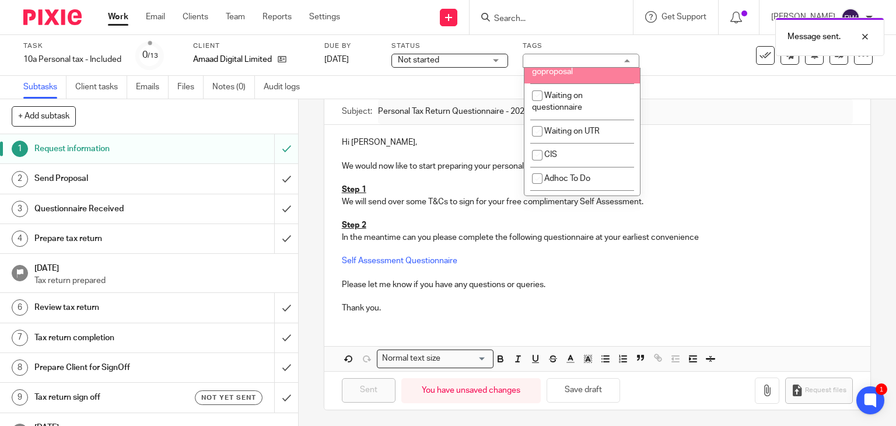
click at [592, 76] on span "Waiting for signed goproposal" at bounding box center [571, 66] width 78 height 20
checkbox input "true"
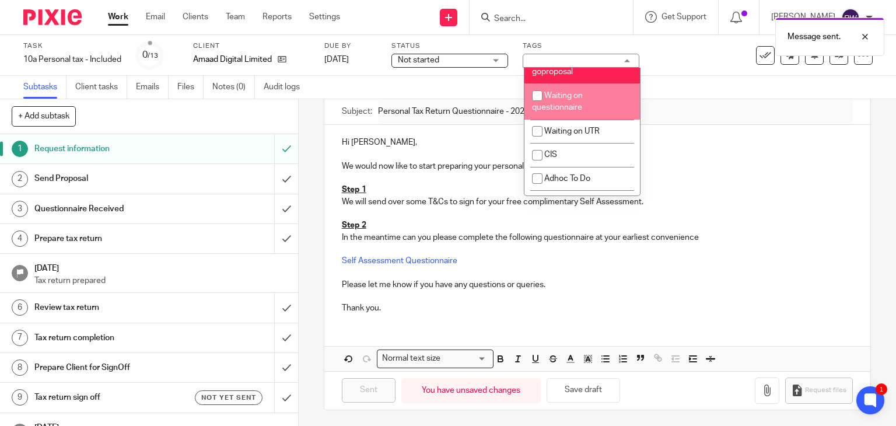
click at [562, 112] on span "Waiting on questionnaire" at bounding box center [557, 102] width 51 height 20
checkbox input "true"
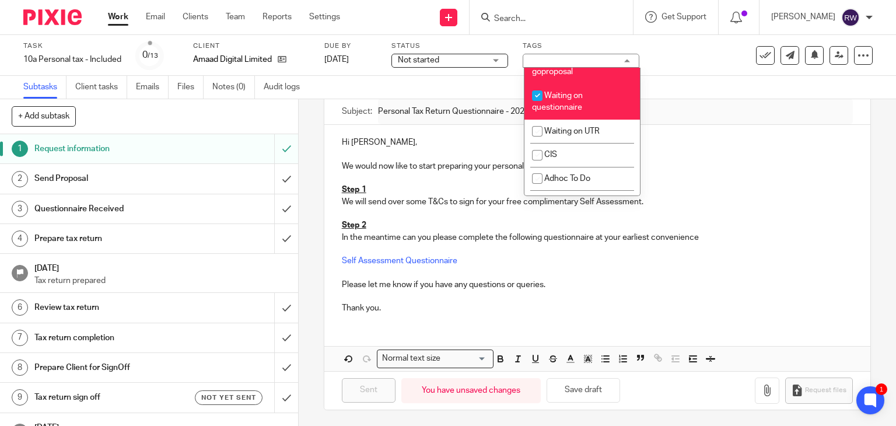
click at [667, 85] on div "Subtasks Client tasks Emails Files Notes (0) Audit logs" at bounding box center [448, 87] width 896 height 23
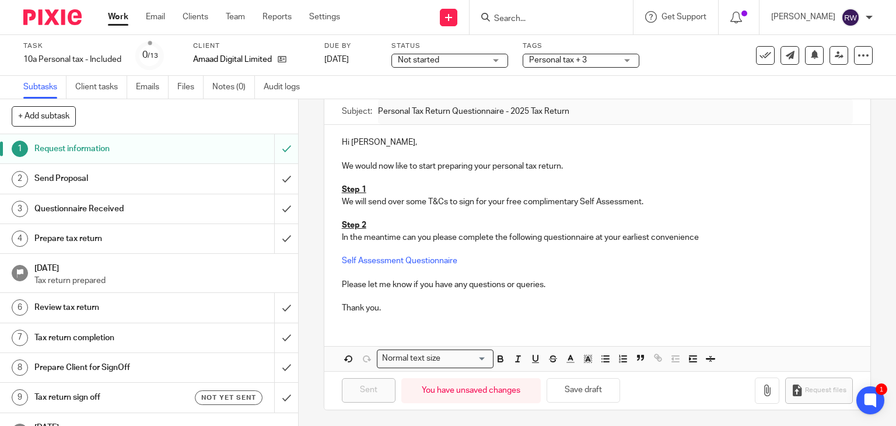
click at [522, 15] on input "Search" at bounding box center [545, 19] width 105 height 10
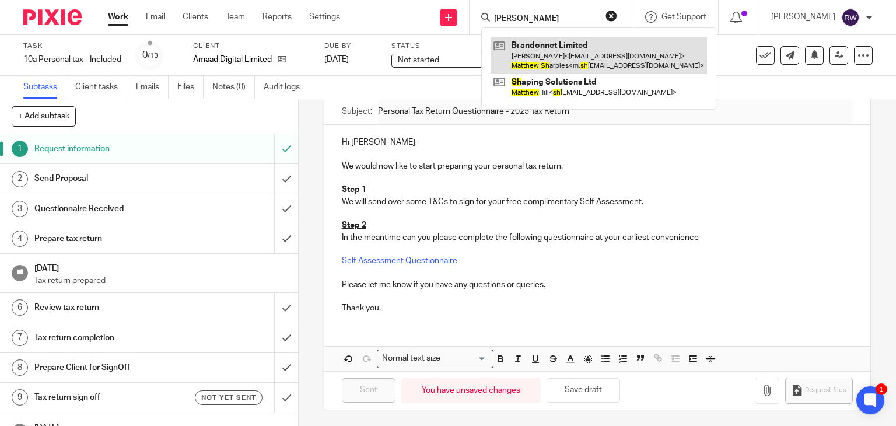
type input "matthew sh"
click at [533, 48] on link at bounding box center [598, 55] width 216 height 36
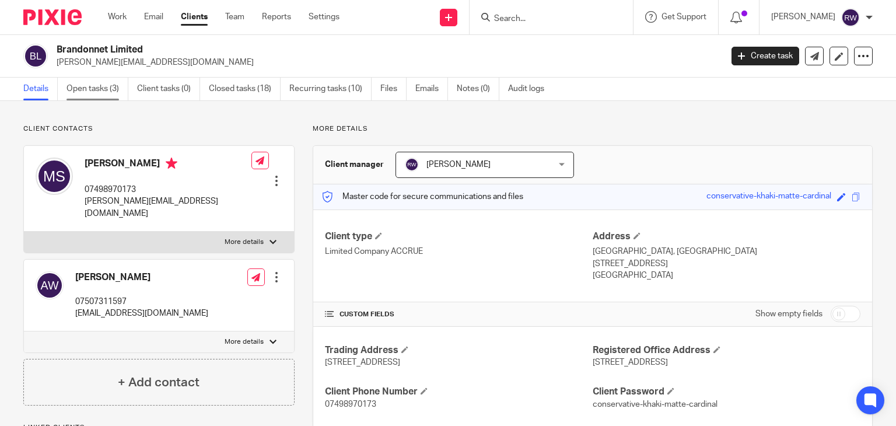
click at [101, 87] on link "Open tasks (3)" at bounding box center [97, 89] width 62 height 23
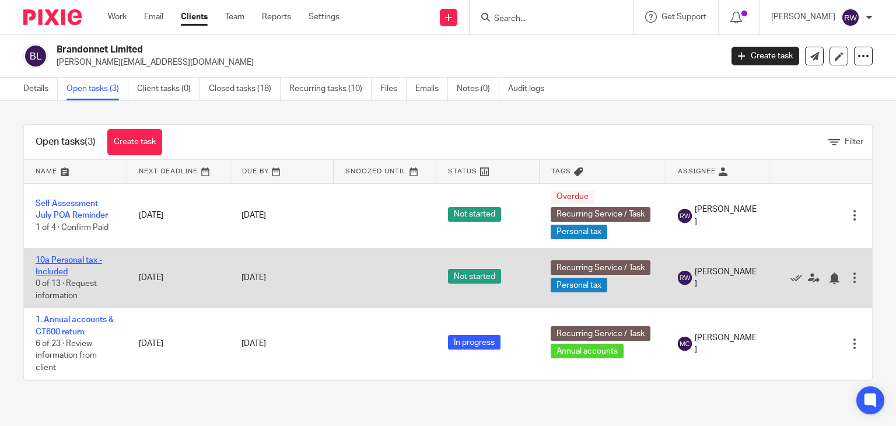
click at [73, 259] on link "10a Personal tax - Included" at bounding box center [69, 266] width 66 height 20
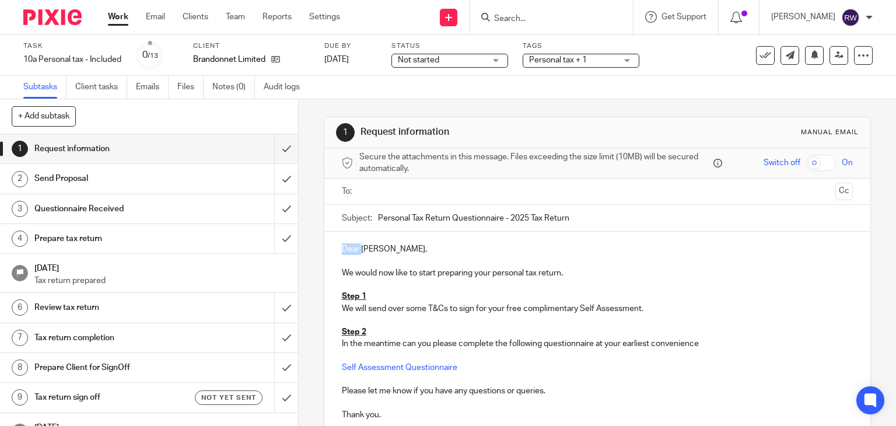
drag, startPoint x: 357, startPoint y: 252, endPoint x: 333, endPoint y: 252, distance: 23.3
click at [333, 252] on div "Dear [PERSON_NAME], We would now like to start preparing your personal tax retu…" at bounding box center [597, 330] width 546 height 198
click at [378, 250] on p "Hi [PERSON_NAME]," at bounding box center [597, 249] width 511 height 12
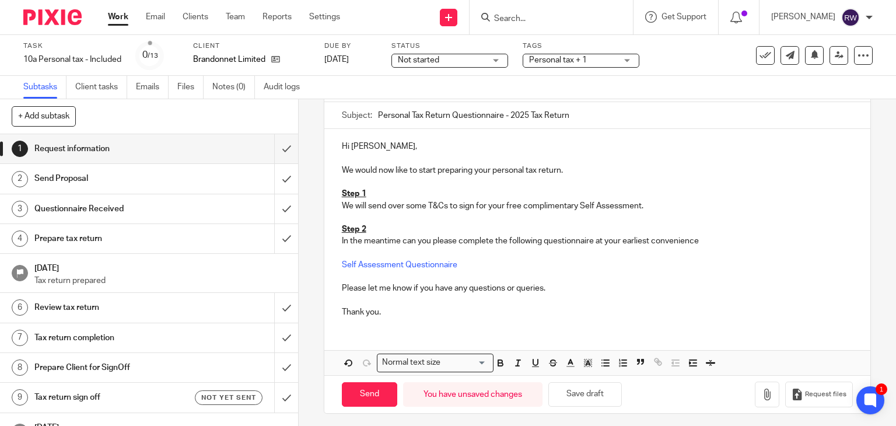
scroll to position [107, 0]
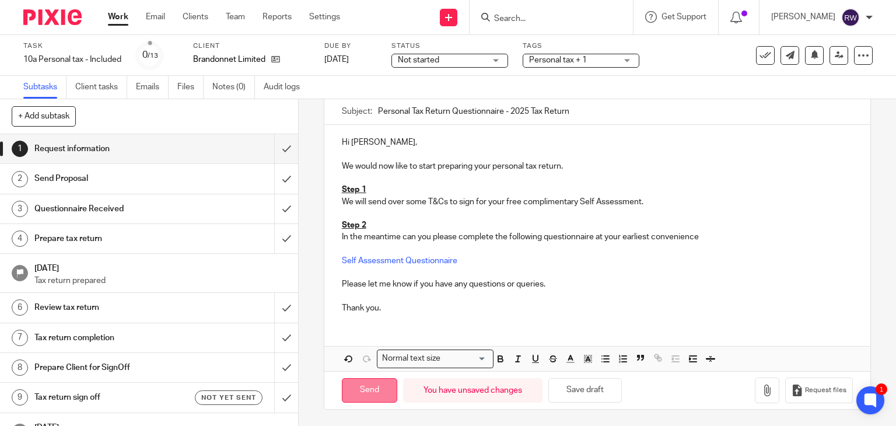
drag, startPoint x: 373, startPoint y: 374, endPoint x: 373, endPoint y: 381, distance: 7.0
click at [373, 374] on div "Send You have unsaved changes Save draft Request files" at bounding box center [597, 390] width 546 height 38
click at [373, 391] on input "Send" at bounding box center [369, 390] width 55 height 25
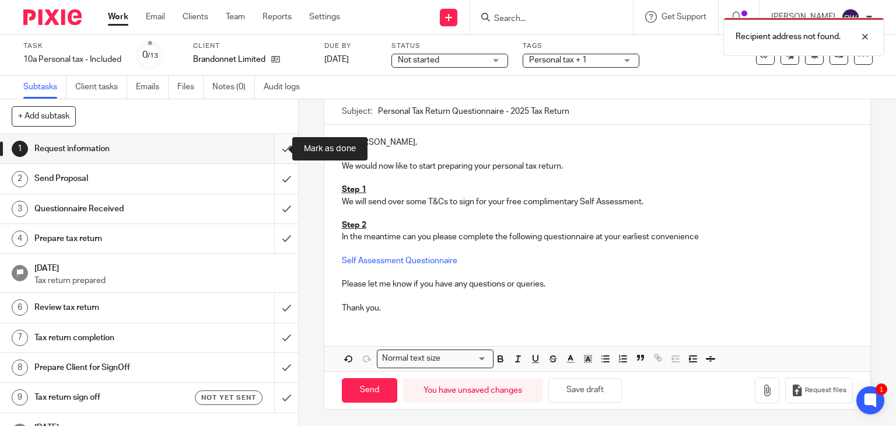
click at [275, 142] on input "submit" at bounding box center [149, 148] width 298 height 29
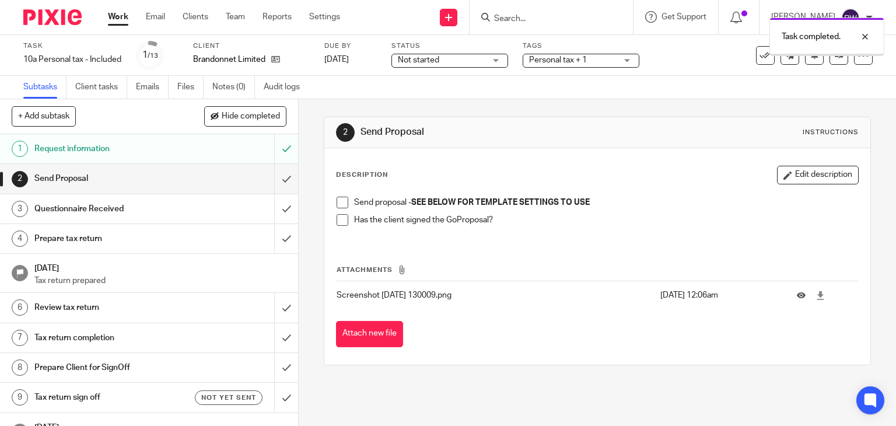
click at [591, 59] on span "Personal tax + 1" at bounding box center [572, 60] width 87 height 12
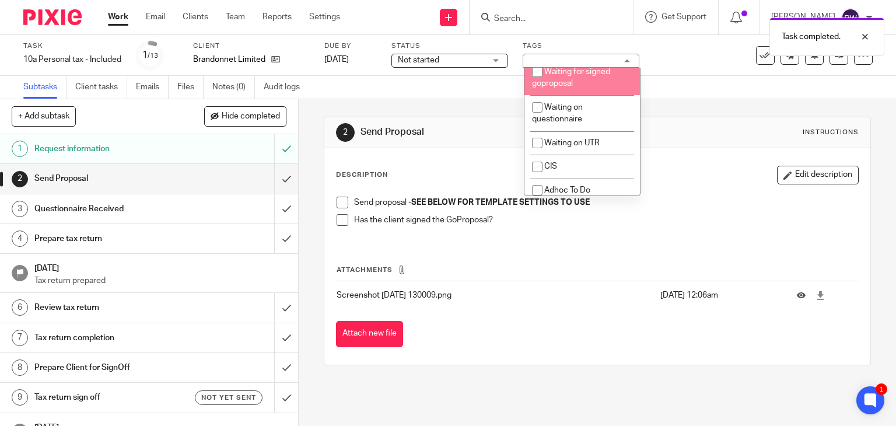
scroll to position [978, 0]
click at [604, 96] on li "Waiting for signed goproposal" at bounding box center [581, 79] width 115 height 36
checkbox input "true"
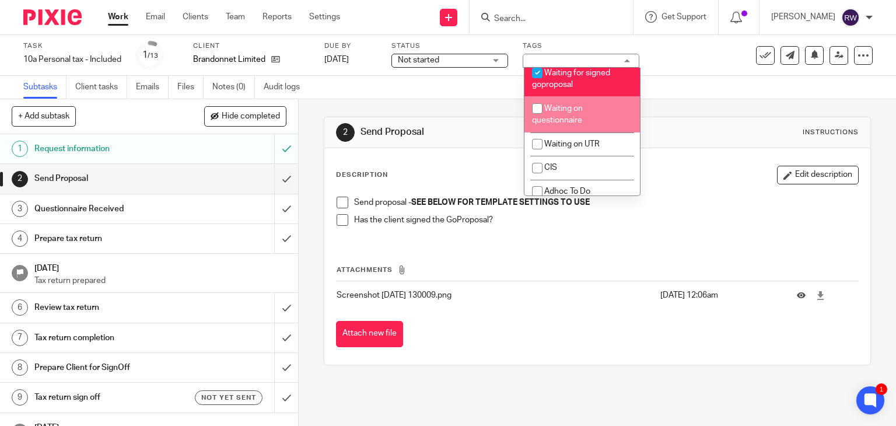
click at [584, 132] on li "Waiting on questionnaire" at bounding box center [581, 114] width 115 height 36
checkbox input "true"
click at [679, 93] on div "Subtasks Client tasks Emails Files Notes (0) Audit logs" at bounding box center [448, 87] width 896 height 23
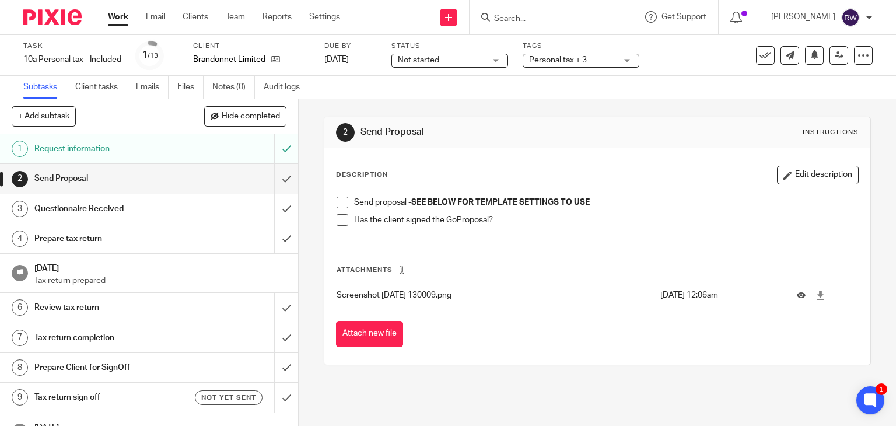
click at [520, 14] on input "Search" at bounding box center [545, 19] width 105 height 10
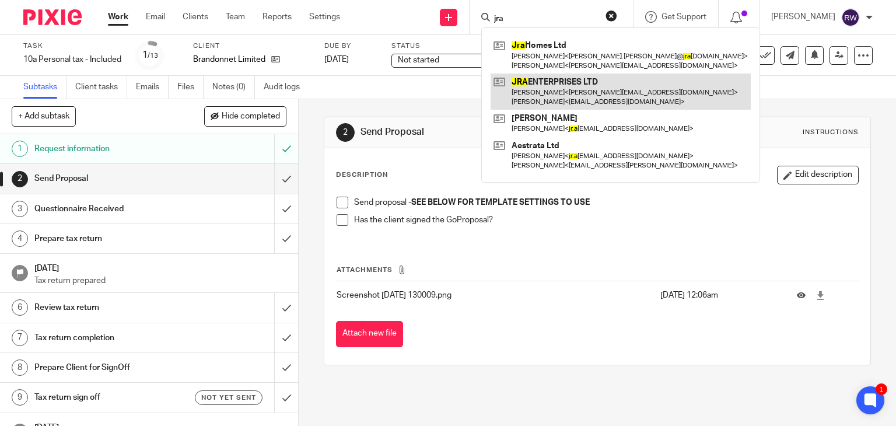
type input "jra"
click at [550, 86] on link at bounding box center [620, 91] width 260 height 36
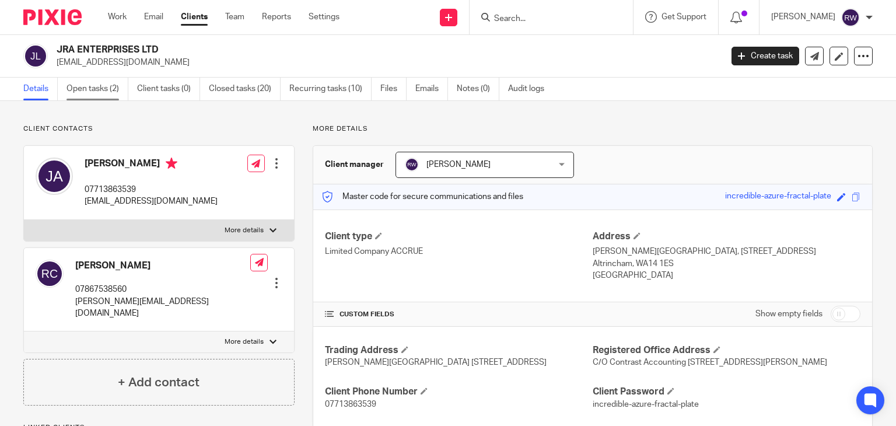
click at [93, 87] on link "Open tasks (2)" at bounding box center [97, 89] width 62 height 23
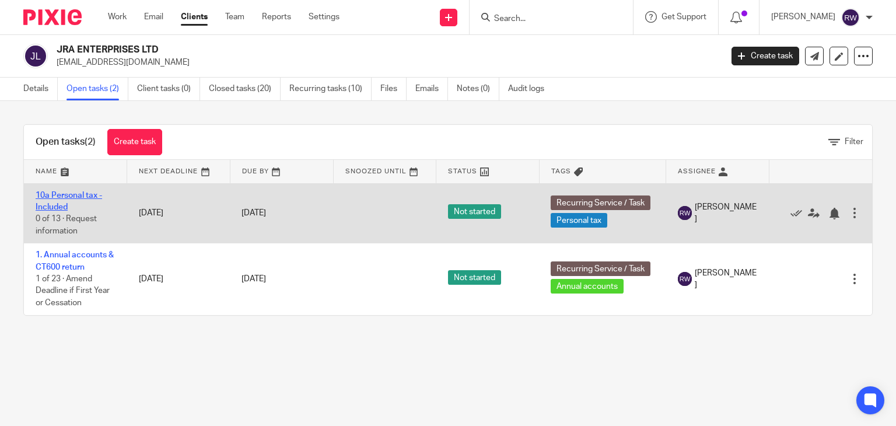
click at [72, 194] on link "10a Personal tax - Included" at bounding box center [69, 201] width 66 height 20
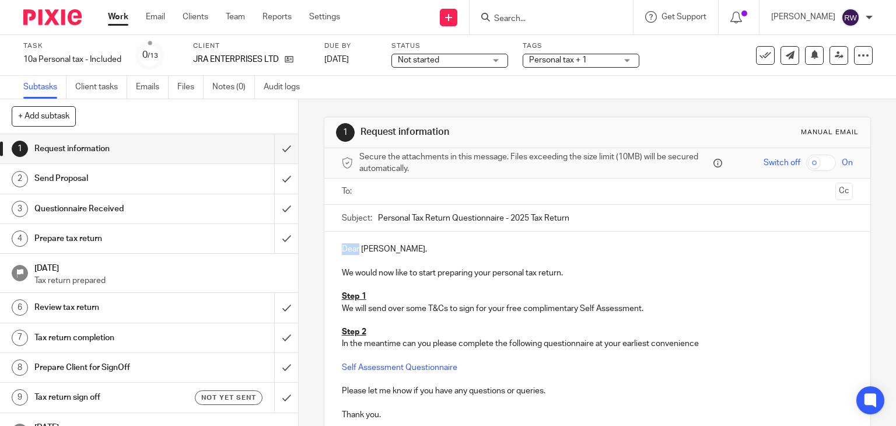
drag, startPoint x: 356, startPoint y: 248, endPoint x: 328, endPoint y: 248, distance: 28.6
click at [328, 248] on div "Dear Jonathon, We would now like to start preparing your personal tax return. S…" at bounding box center [597, 330] width 546 height 198
click at [413, 185] on input "text" at bounding box center [596, 191] width 467 height 13
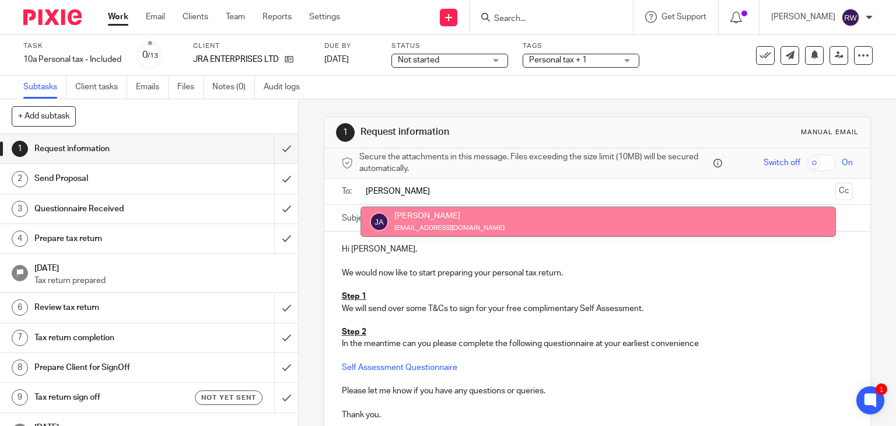
type input "jona"
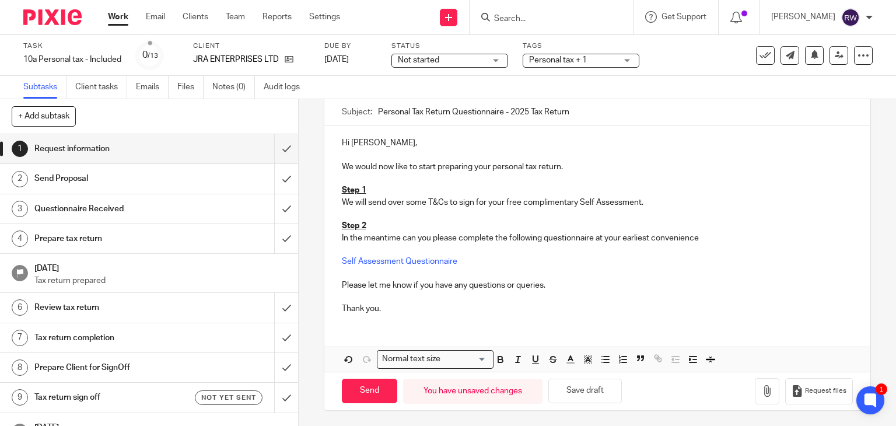
scroll to position [109, 0]
click at [366, 381] on input "Send" at bounding box center [369, 390] width 55 height 25
type input "Sent"
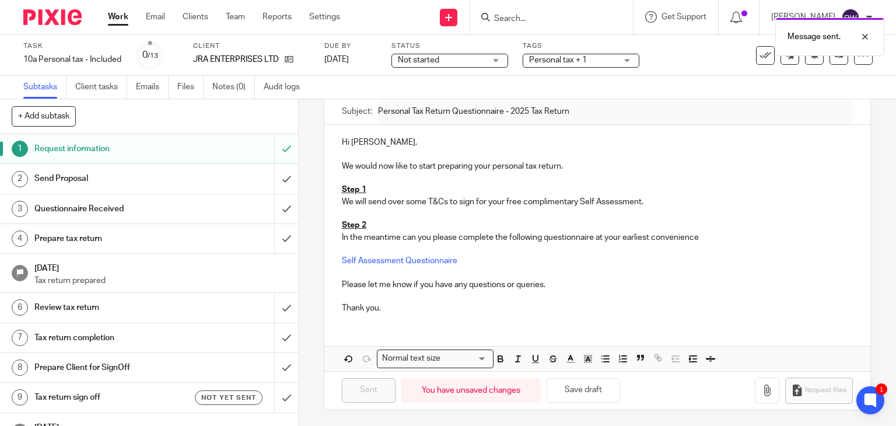
click at [605, 64] on span "Personal tax + 1" at bounding box center [572, 60] width 87 height 12
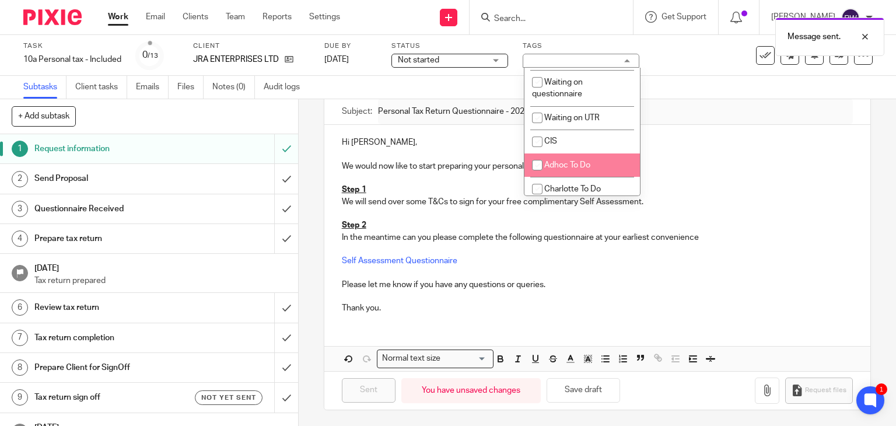
scroll to position [978, 0]
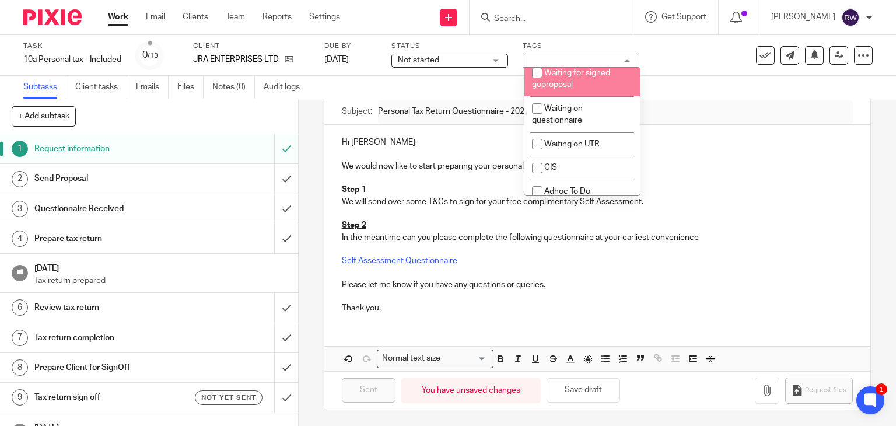
click at [595, 89] on span "Waiting for signed goproposal" at bounding box center [571, 79] width 78 height 20
checkbox input "true"
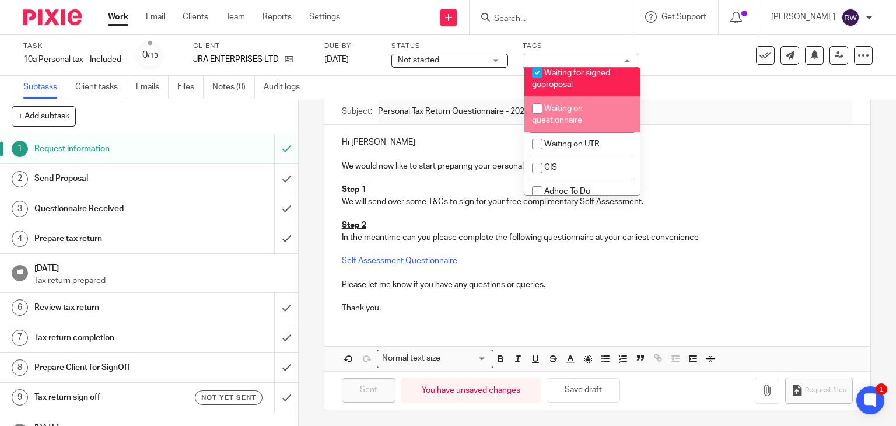
click at [580, 132] on li "Waiting on questionnaire" at bounding box center [581, 114] width 115 height 36
checkbox input "true"
click at [798, 166] on p "We would now like to start preparing your personal tax return." at bounding box center [597, 166] width 511 height 12
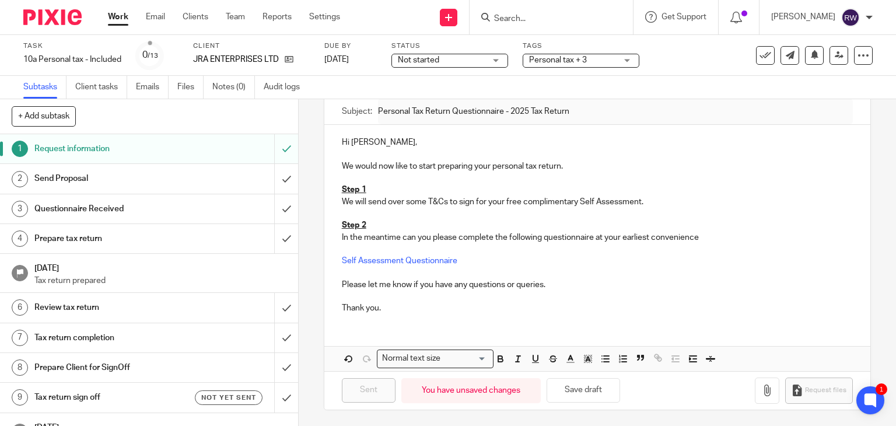
click at [574, 14] on input "Search" at bounding box center [545, 19] width 105 height 10
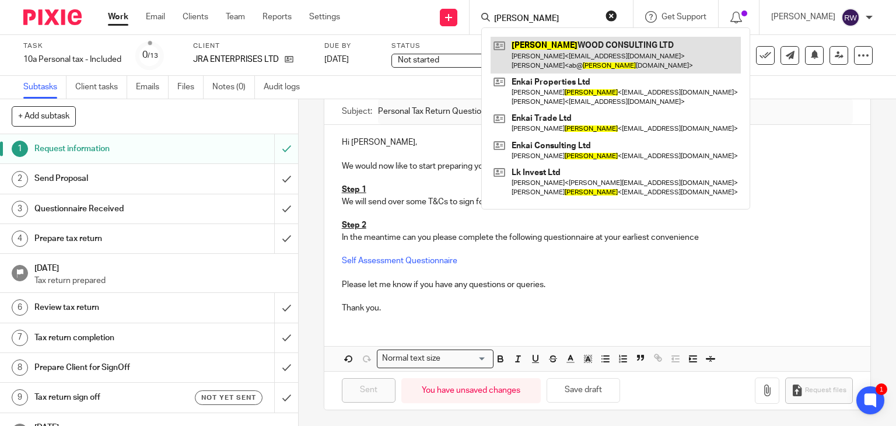
type input "engle"
click at [549, 45] on link at bounding box center [615, 55] width 250 height 36
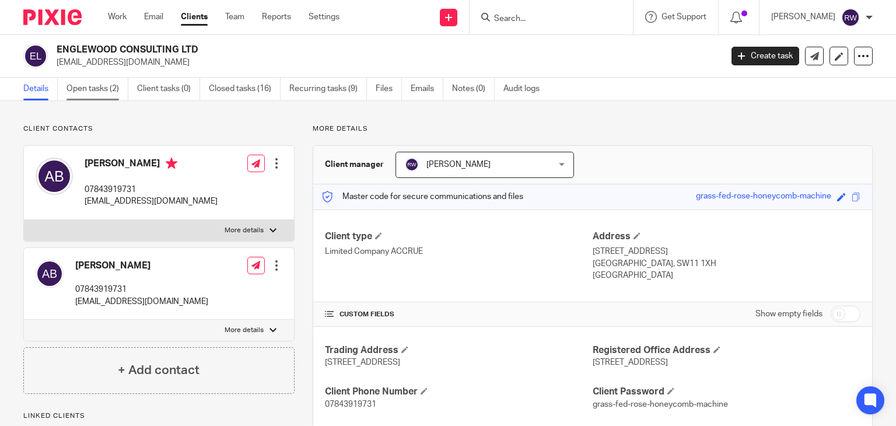
click at [116, 94] on link "Open tasks (2)" at bounding box center [97, 89] width 62 height 23
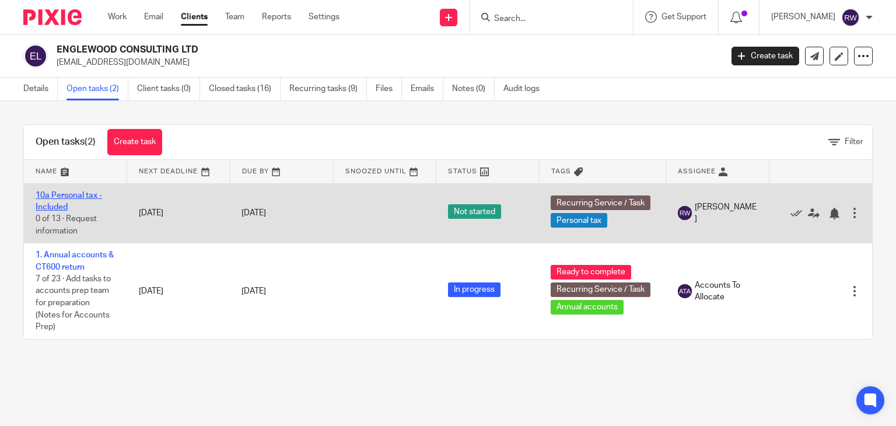
click at [84, 192] on link "10a Personal tax - Included" at bounding box center [69, 201] width 66 height 20
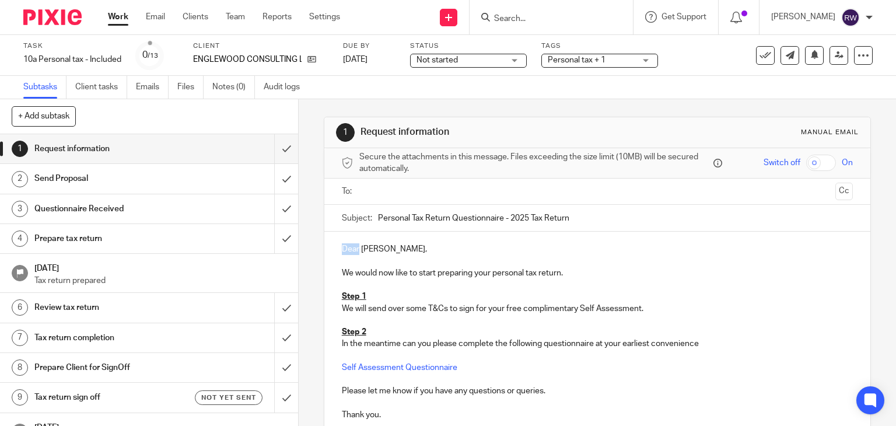
drag, startPoint x: 354, startPoint y: 245, endPoint x: 305, endPoint y: 245, distance: 49.6
click at [305, 245] on div "1 Request information Manual email Secure the attachments in this message. File…" at bounding box center [597, 262] width 597 height 326
click at [382, 192] on input "text" at bounding box center [596, 191] width 467 height 13
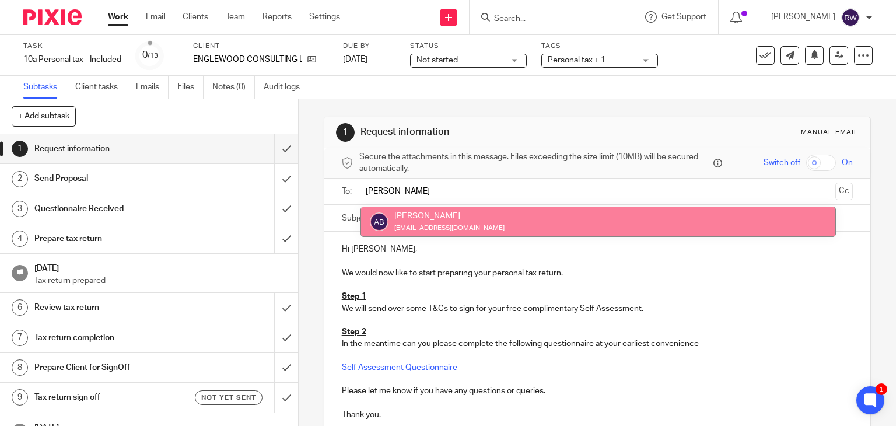
type input "[PERSON_NAME]"
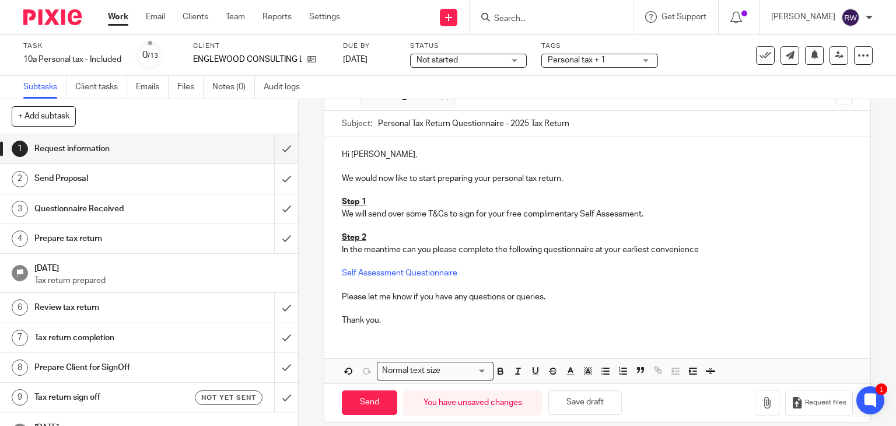
scroll to position [109, 0]
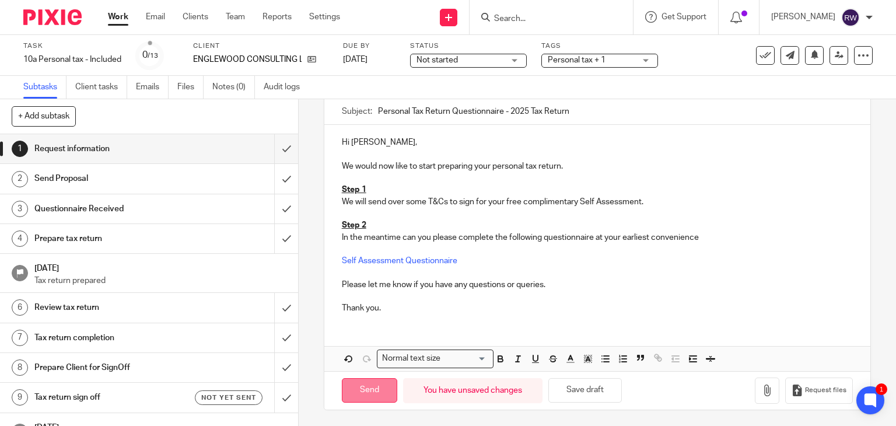
click at [354, 395] on input "Send" at bounding box center [369, 390] width 55 height 25
type input "Sent"
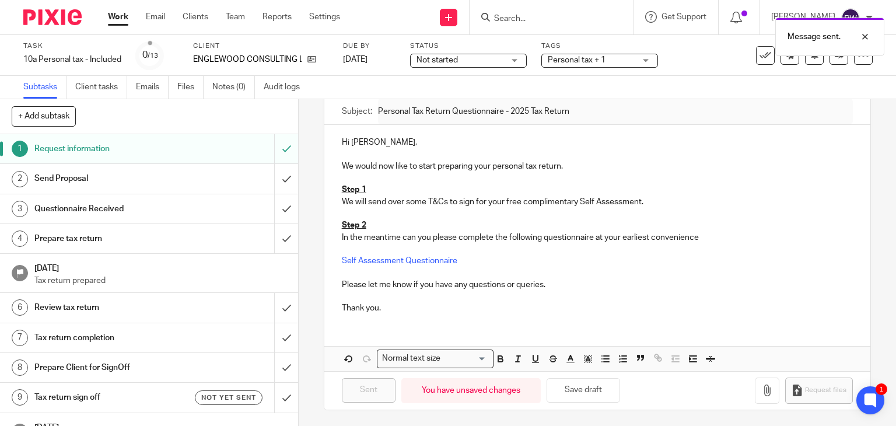
click at [582, 60] on span "Personal tax + 1" at bounding box center [576, 60] width 58 height 8
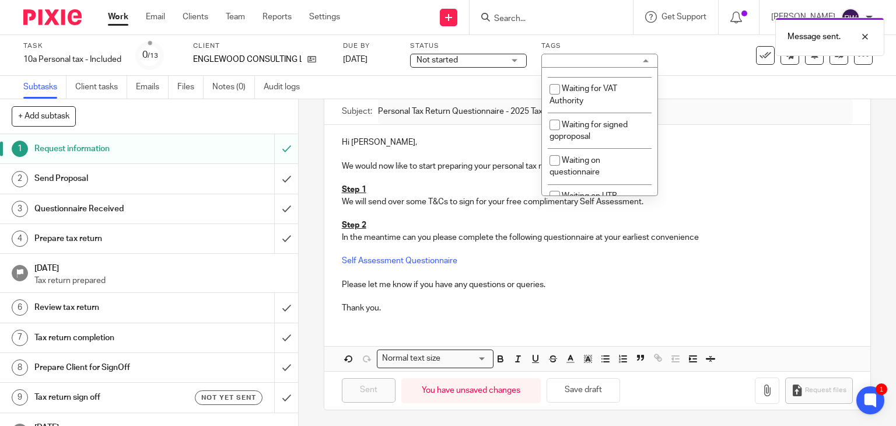
scroll to position [1002, 0]
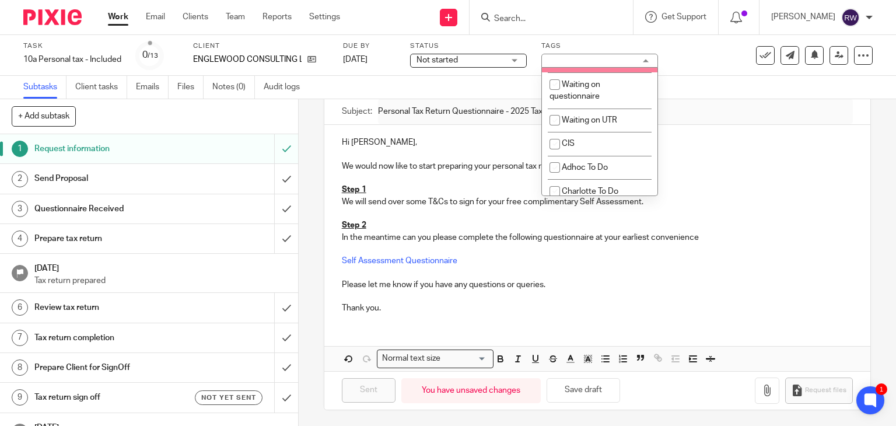
click at [602, 72] on li "Waiting for signed goproposal" at bounding box center [599, 55] width 115 height 36
checkbox input "true"
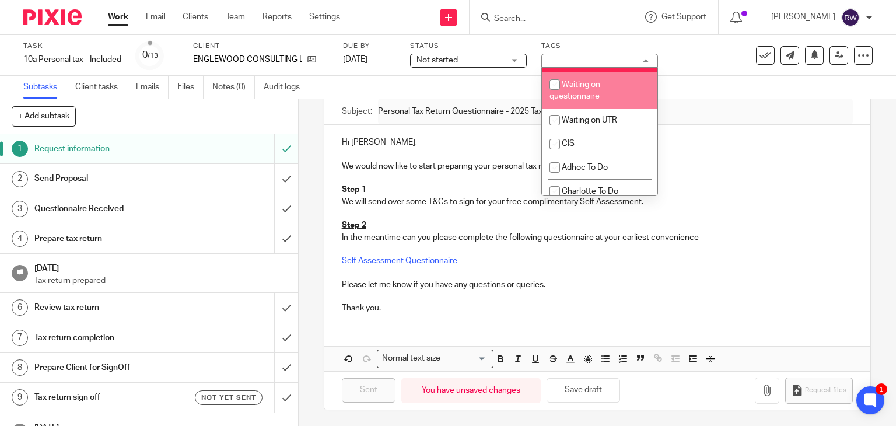
click at [602, 108] on li "Waiting on questionnaire" at bounding box center [599, 90] width 115 height 36
checkbox input "true"
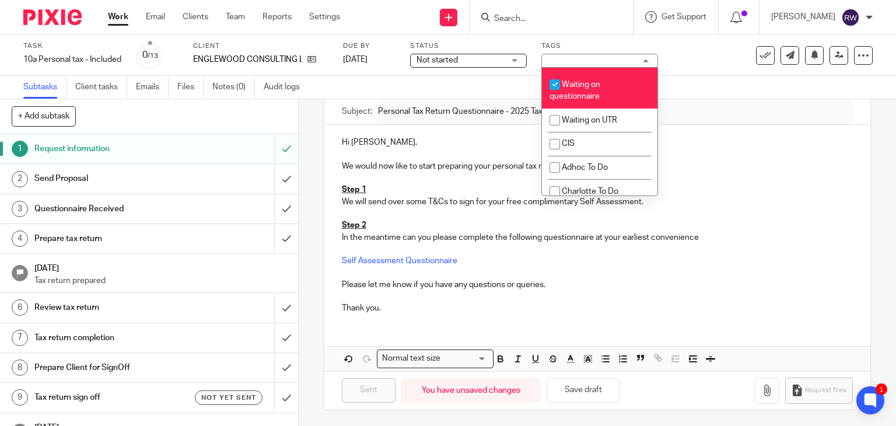
click at [690, 94] on div "Subtasks Client tasks Emails Files Notes (0) Audit logs" at bounding box center [448, 87] width 896 height 23
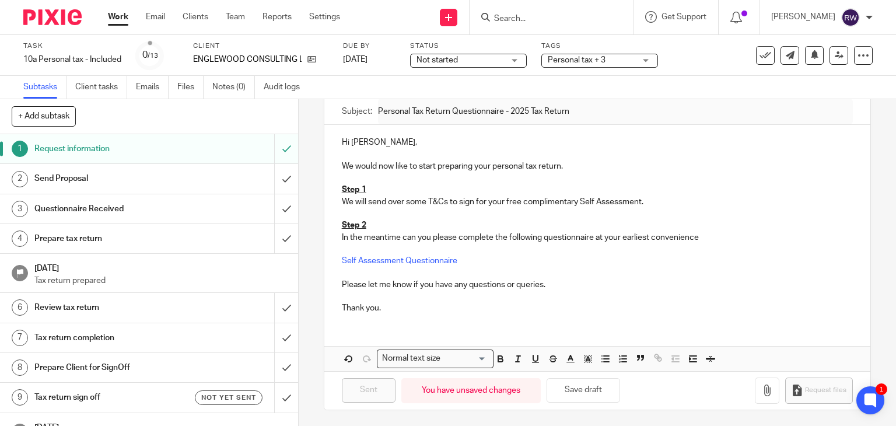
click at [537, 19] on input "Search" at bounding box center [545, 19] width 105 height 10
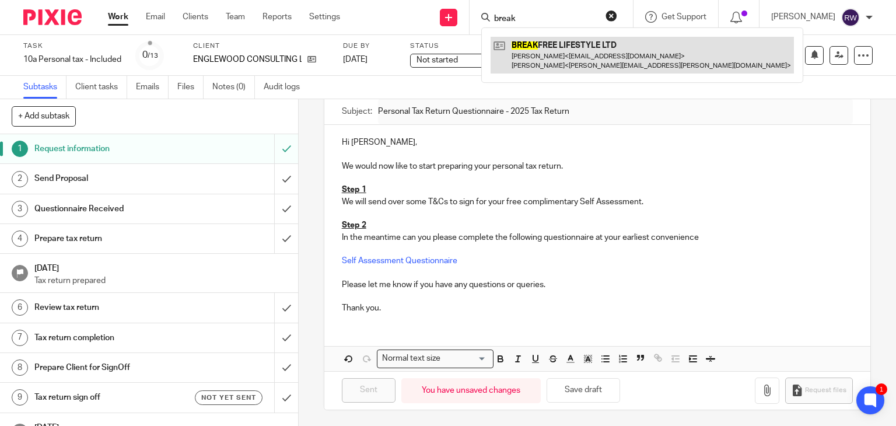
type input "break"
click at [543, 46] on link at bounding box center [641, 55] width 303 height 36
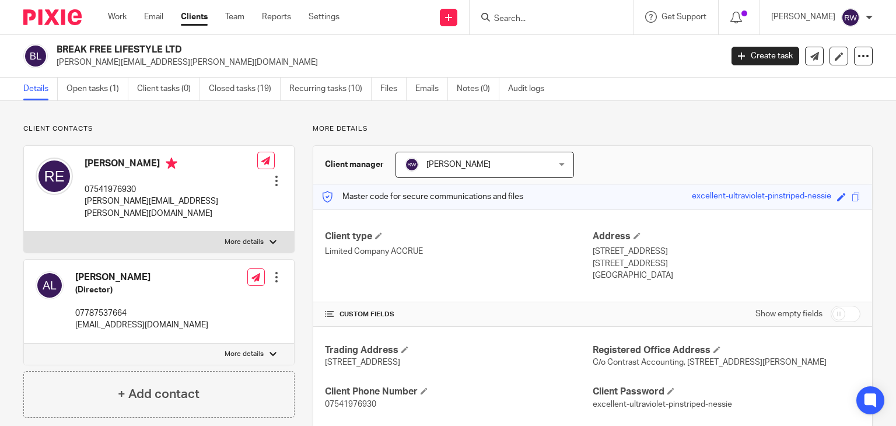
click at [540, 23] on input "Search" at bounding box center [545, 19] width 105 height 10
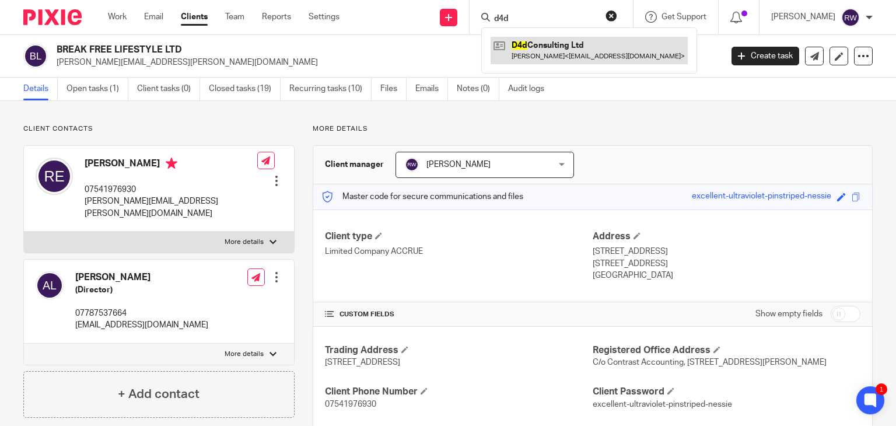
type input "d4d"
click at [548, 47] on link at bounding box center [588, 50] width 197 height 27
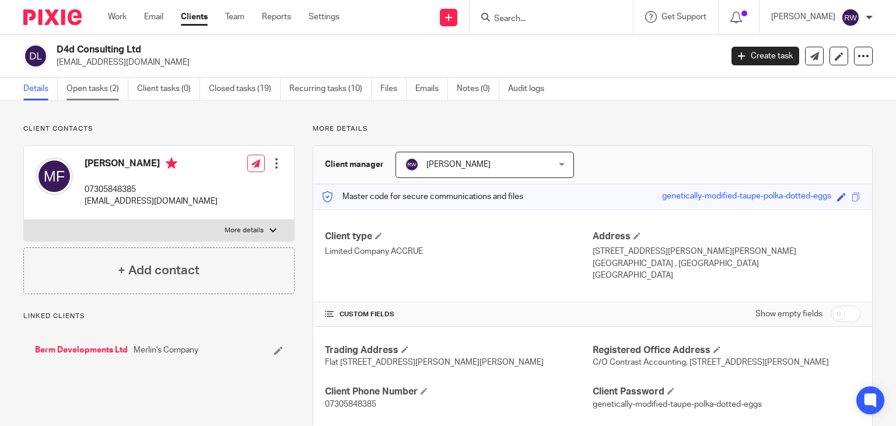
click at [84, 96] on link "Open tasks (2)" at bounding box center [97, 89] width 62 height 23
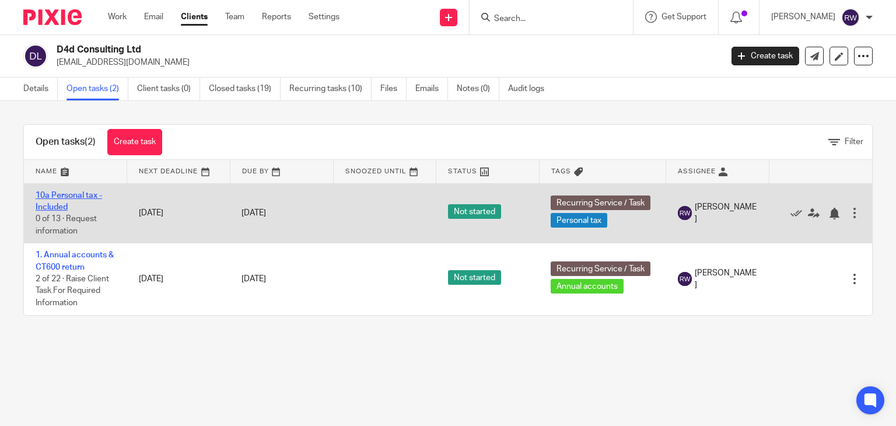
click at [53, 194] on link "10a Personal tax - Included" at bounding box center [69, 201] width 66 height 20
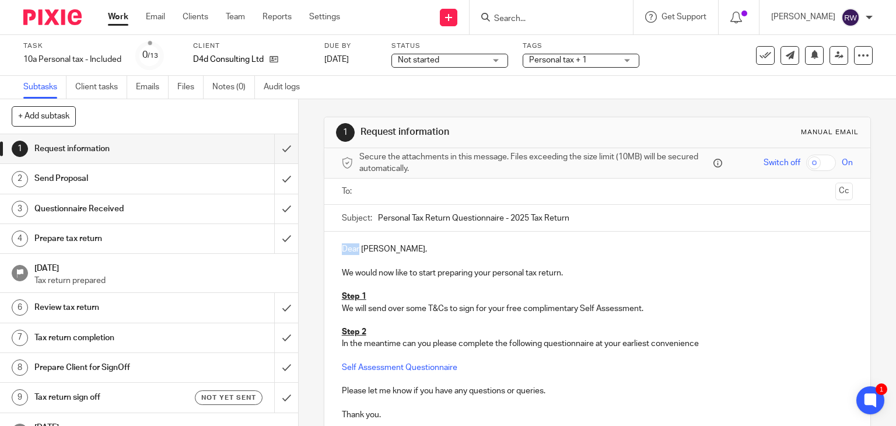
drag, startPoint x: 354, startPoint y: 250, endPoint x: 326, endPoint y: 247, distance: 28.7
click at [326, 247] on div "Dear [PERSON_NAME], We would now like to start preparing your personal tax retu…" at bounding box center [597, 330] width 546 height 198
click at [378, 189] on input "text" at bounding box center [596, 191] width 467 height 13
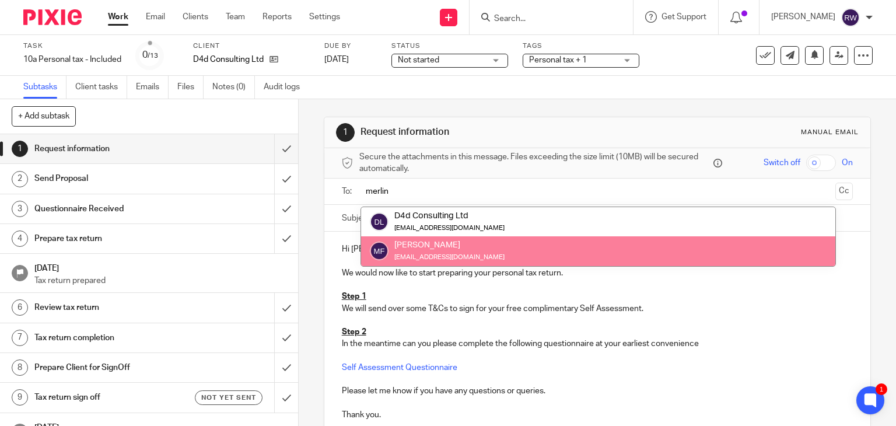
type input "merlin"
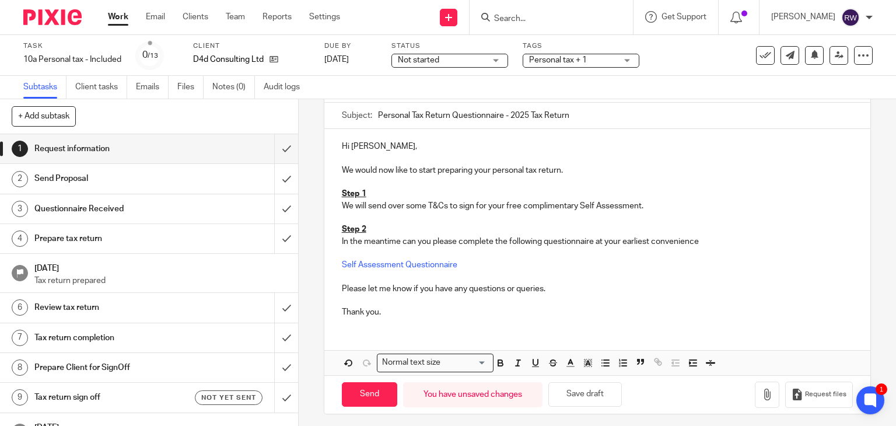
scroll to position [109, 0]
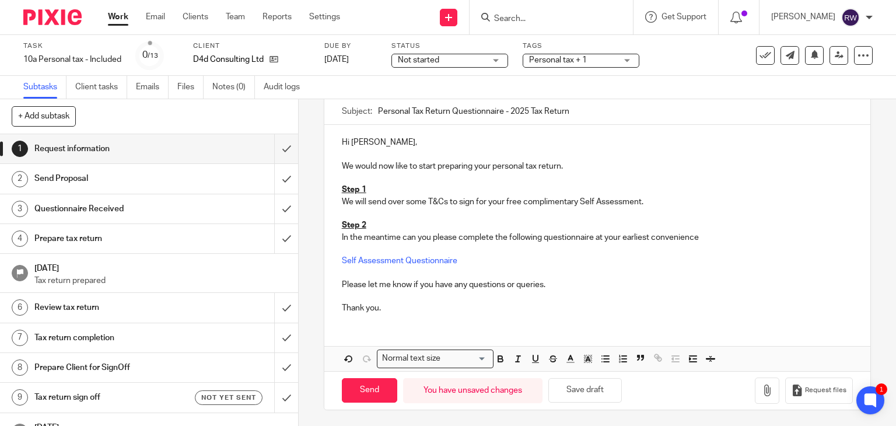
click at [595, 73] on div "Task 10a Personal tax - Included Save 10a Personal tax - Included 0 /13 Client …" at bounding box center [448, 55] width 896 height 41
click at [595, 63] on span "Personal tax + 1" at bounding box center [572, 60] width 87 height 12
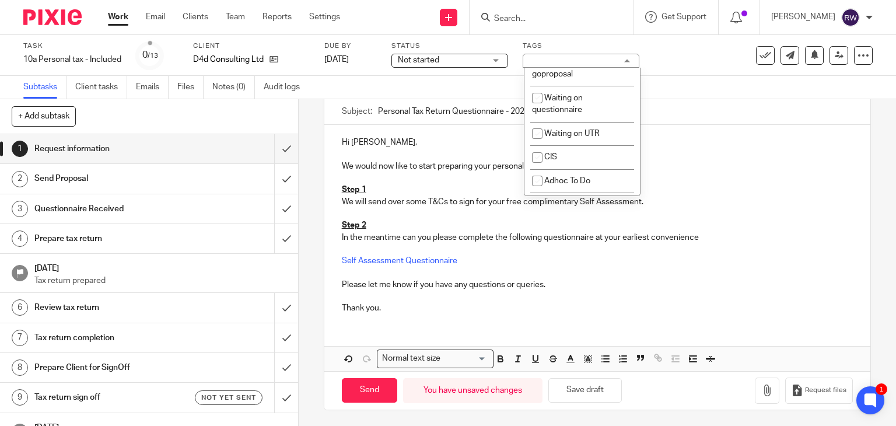
scroll to position [991, 0]
click at [606, 83] on li "Waiting for signed goproposal" at bounding box center [581, 66] width 115 height 36
checkbox input "true"
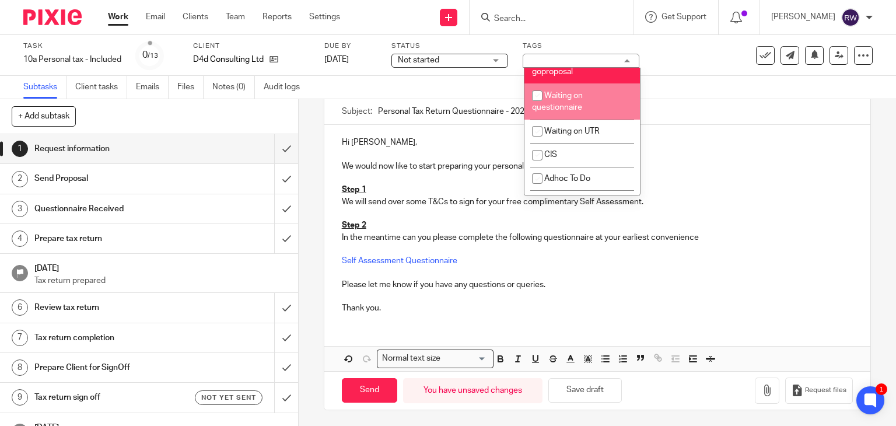
click at [599, 119] on li "Waiting on questionnaire" at bounding box center [581, 101] width 115 height 36
checkbox input "true"
click at [670, 94] on div "Subtasks Client tasks Emails Files Notes (0) Audit logs" at bounding box center [448, 87] width 896 height 23
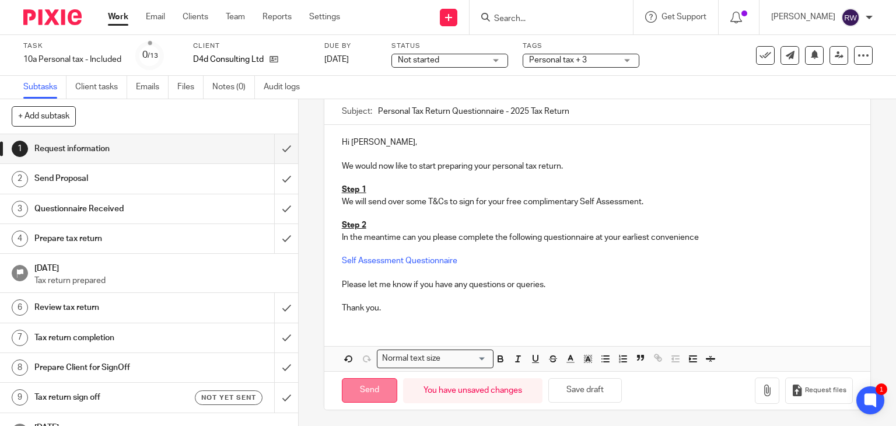
click at [357, 389] on input "Send" at bounding box center [369, 390] width 55 height 25
type input "Sent"
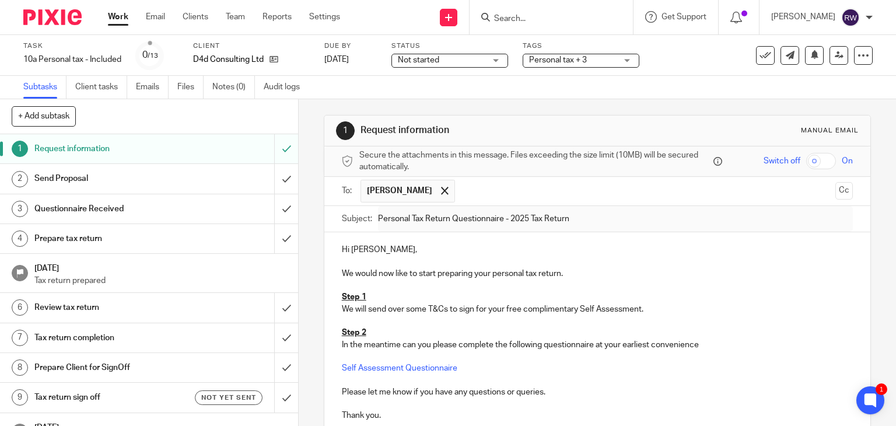
scroll to position [0, 0]
click at [609, 57] on span "Personal tax + 3" at bounding box center [572, 60] width 87 height 12
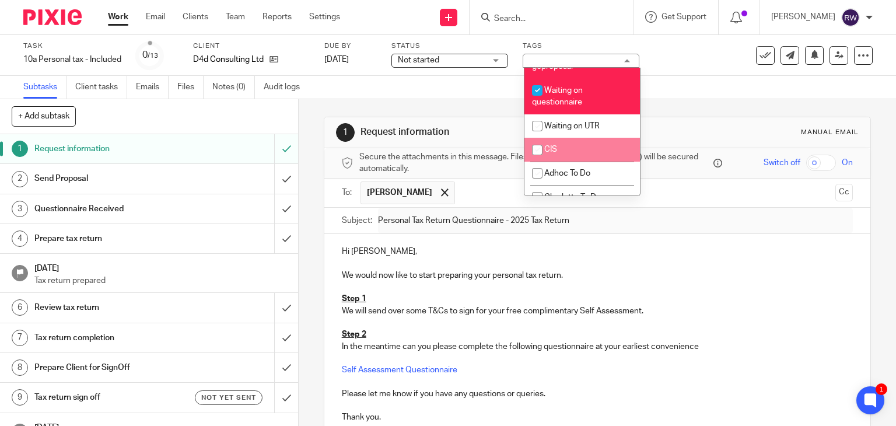
scroll to position [979, 0]
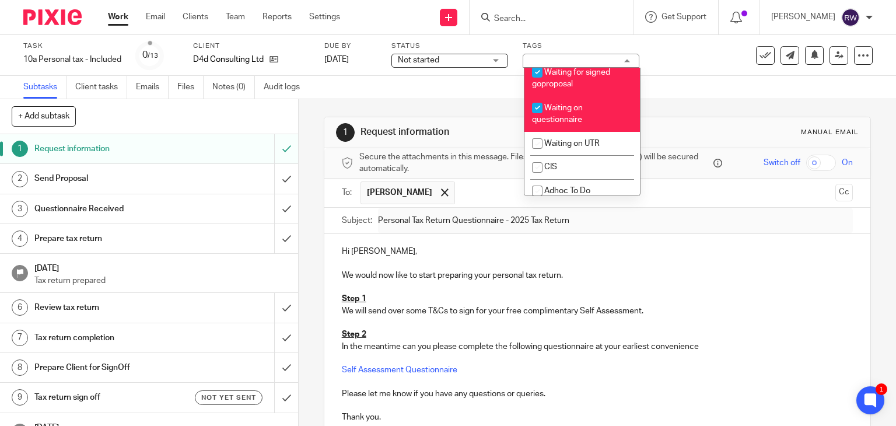
click at [659, 86] on div "Subtasks Client tasks Emails Files Notes (0) Audit logs" at bounding box center [448, 87] width 896 height 23
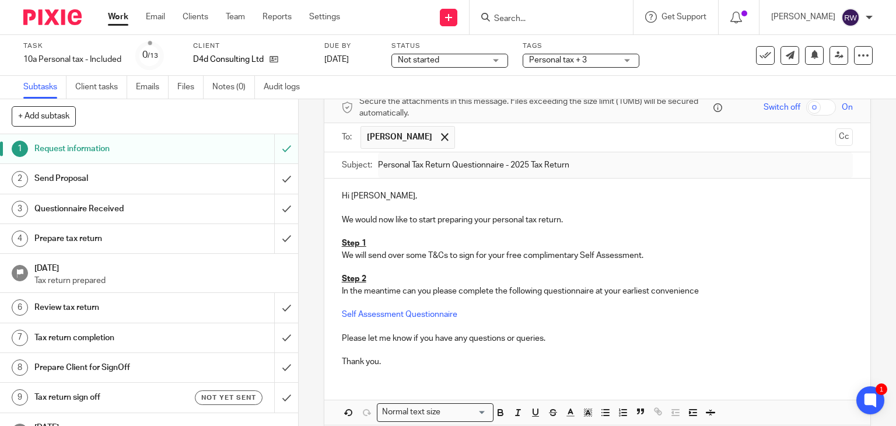
scroll to position [58, 0]
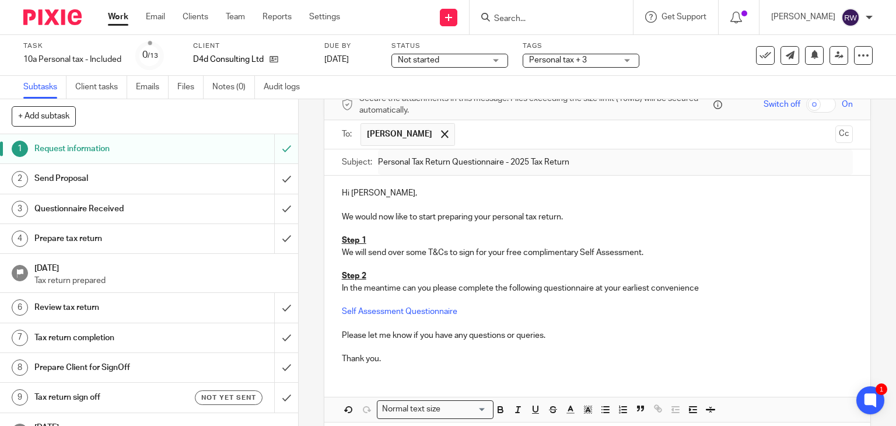
click at [524, 21] on input "Search" at bounding box center [545, 19] width 105 height 10
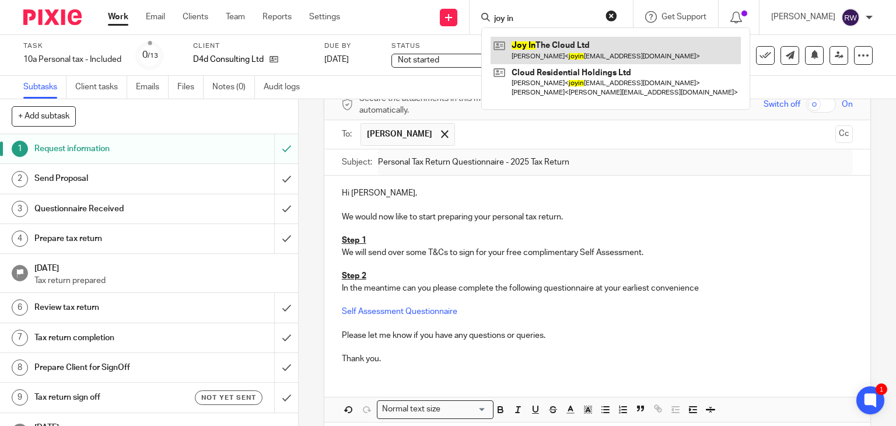
type input "joy in"
click at [538, 52] on link at bounding box center [615, 50] width 250 height 27
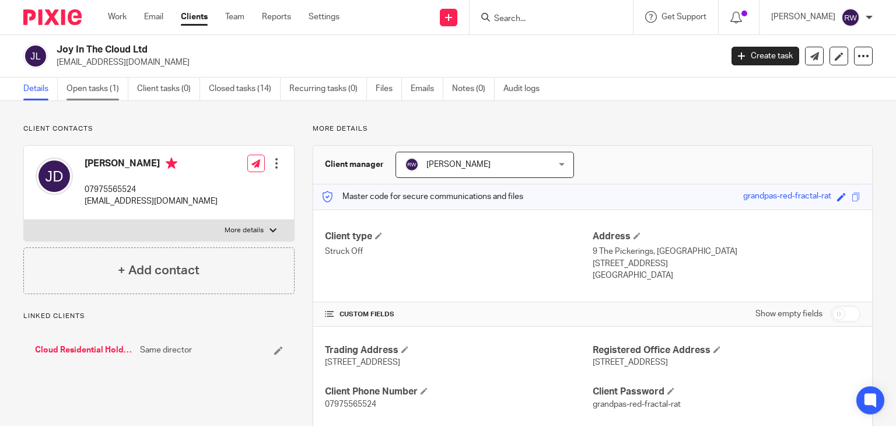
click at [79, 93] on link "Open tasks (1)" at bounding box center [97, 89] width 62 height 23
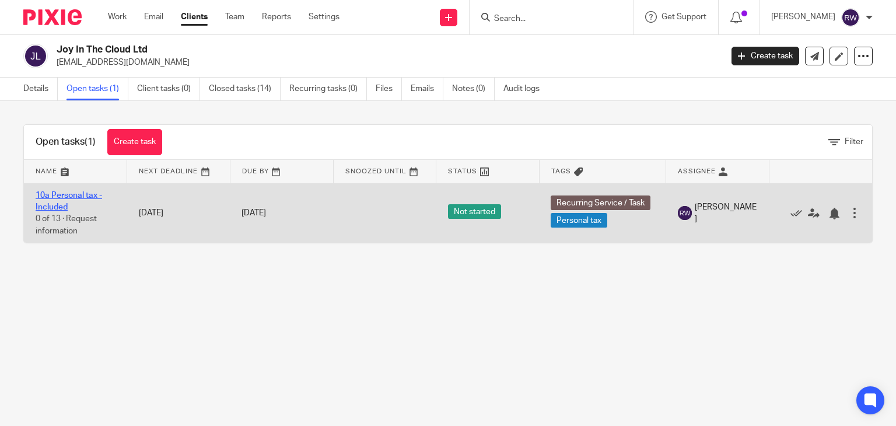
click at [79, 198] on link "10a Personal tax - Included" at bounding box center [69, 201] width 66 height 20
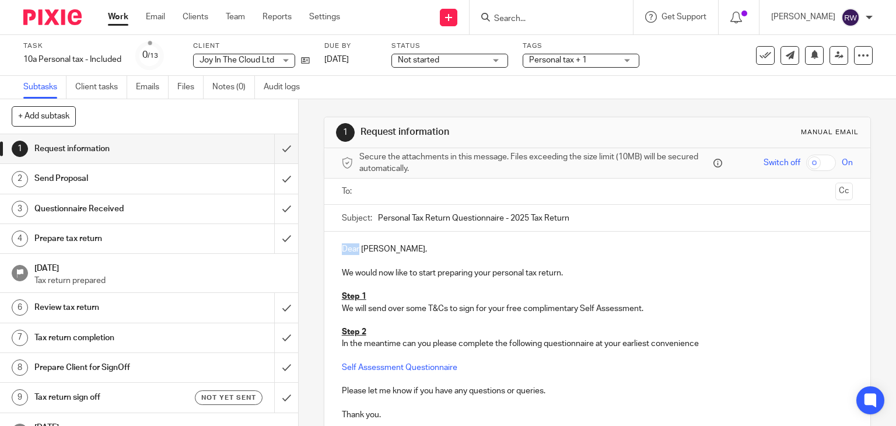
drag, startPoint x: 356, startPoint y: 248, endPoint x: 322, endPoint y: 248, distance: 33.2
click at [324, 248] on div "Dear [PERSON_NAME], We would now like to start preparing your personal tax retu…" at bounding box center [597, 330] width 546 height 198
click at [373, 194] on input "text" at bounding box center [596, 191] width 467 height 13
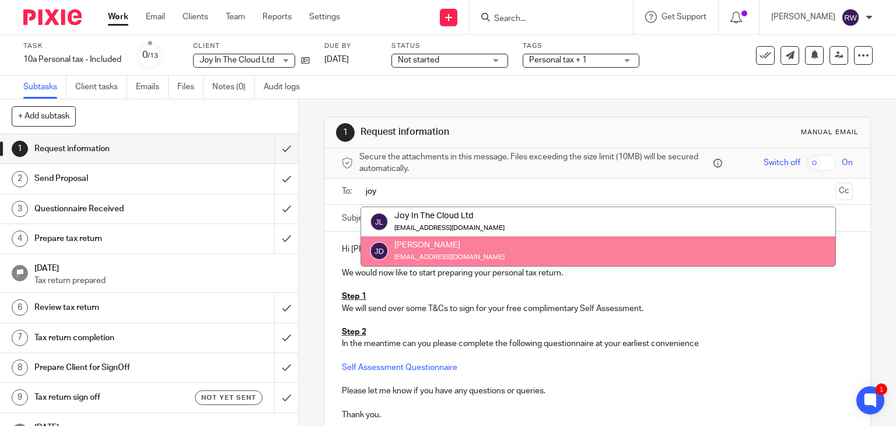
type input "joy"
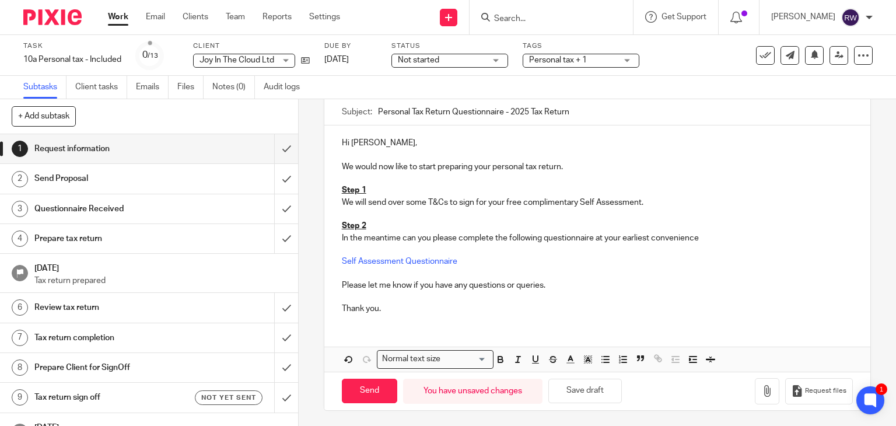
scroll to position [109, 0]
click at [381, 374] on div "Send You have unsaved changes Save draft Request files" at bounding box center [597, 390] width 546 height 38
click at [377, 378] on input "Send" at bounding box center [369, 390] width 55 height 25
type input "Sent"
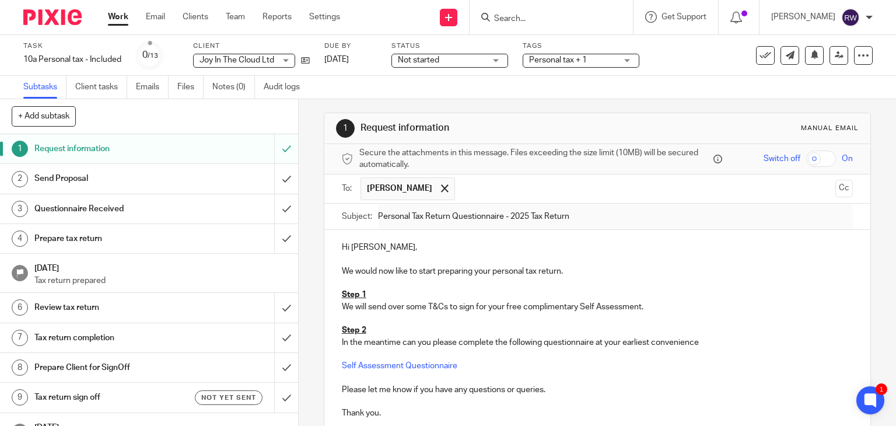
scroll to position [0, 0]
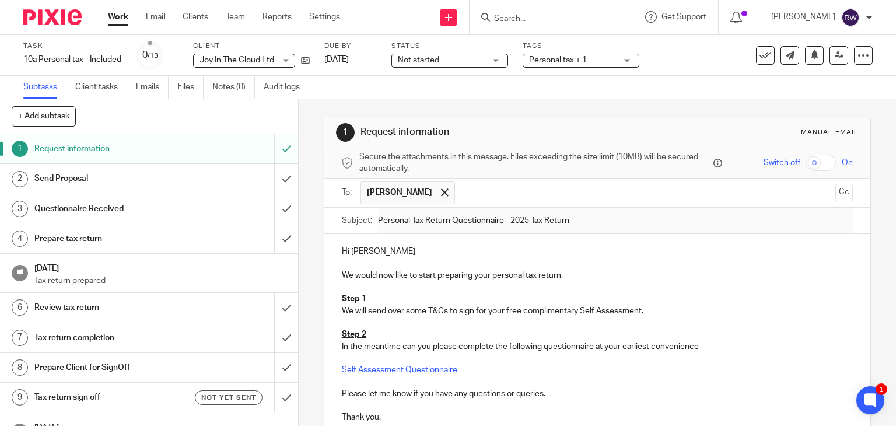
click at [581, 64] on span "Personal tax + 1" at bounding box center [558, 60] width 58 height 8
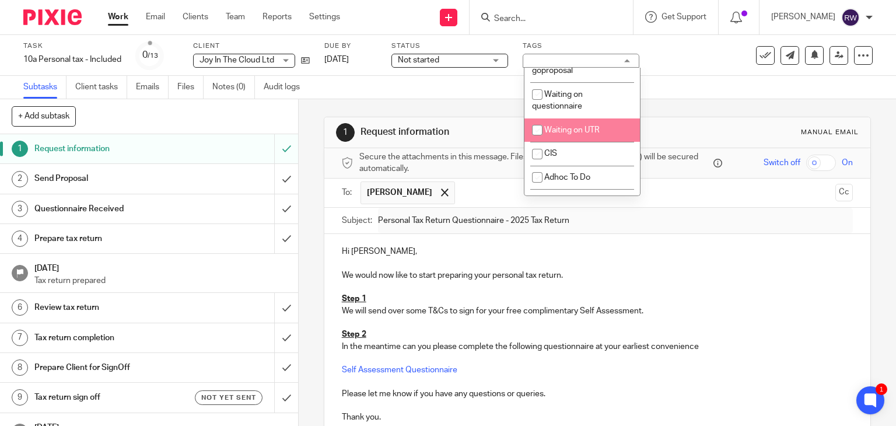
scroll to position [991, 0]
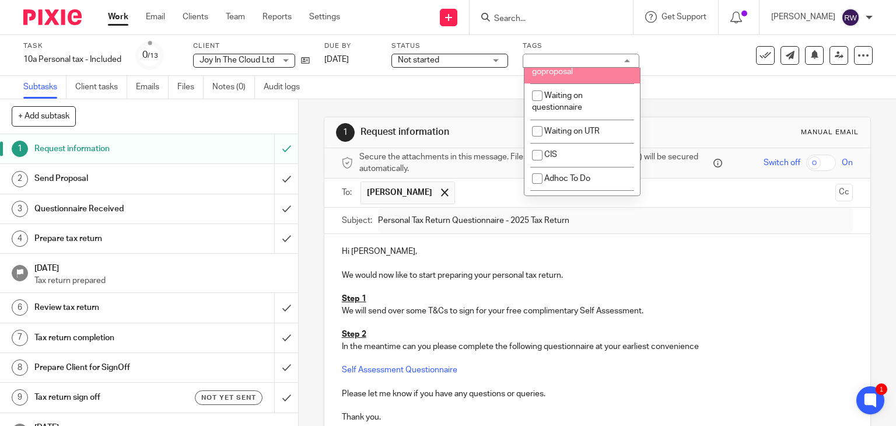
click at [580, 83] on li "Waiting for signed goproposal" at bounding box center [581, 66] width 115 height 36
checkbox input "true"
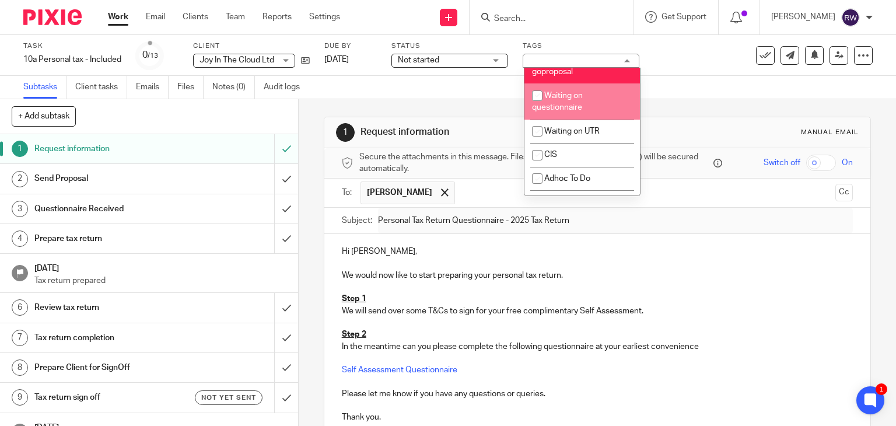
click at [570, 112] on span "Waiting on questionnaire" at bounding box center [557, 102] width 51 height 20
checkbox input "true"
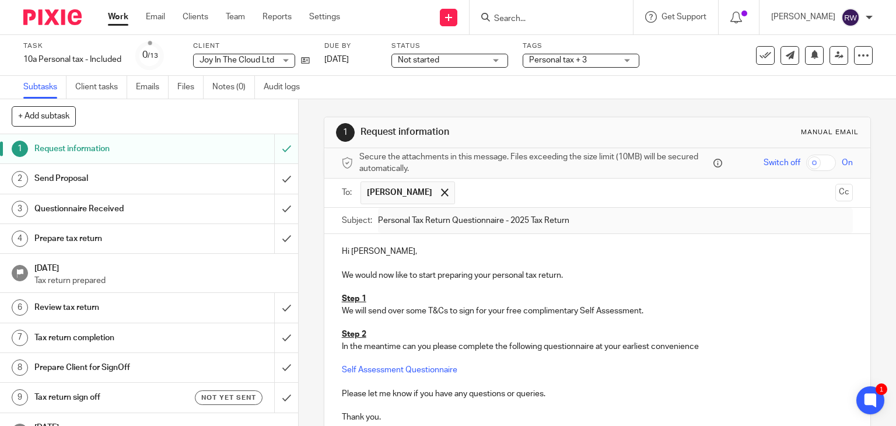
click at [527, 15] on input "Search" at bounding box center [545, 19] width 105 height 10
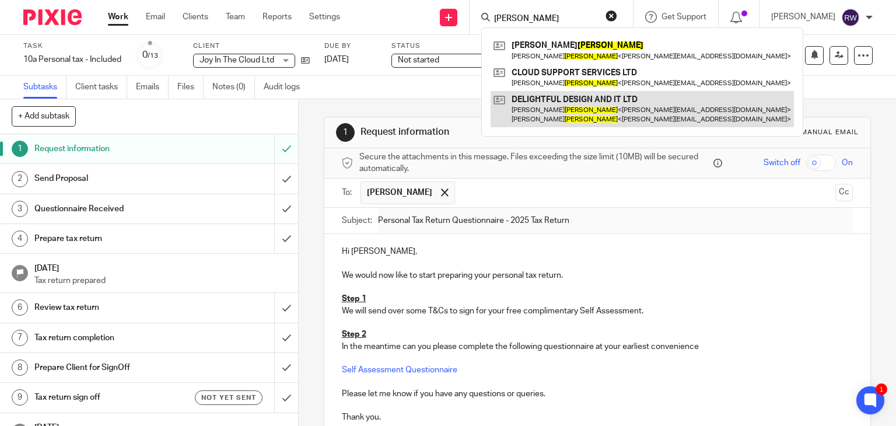
type input "parker"
click at [556, 110] on link at bounding box center [641, 109] width 303 height 36
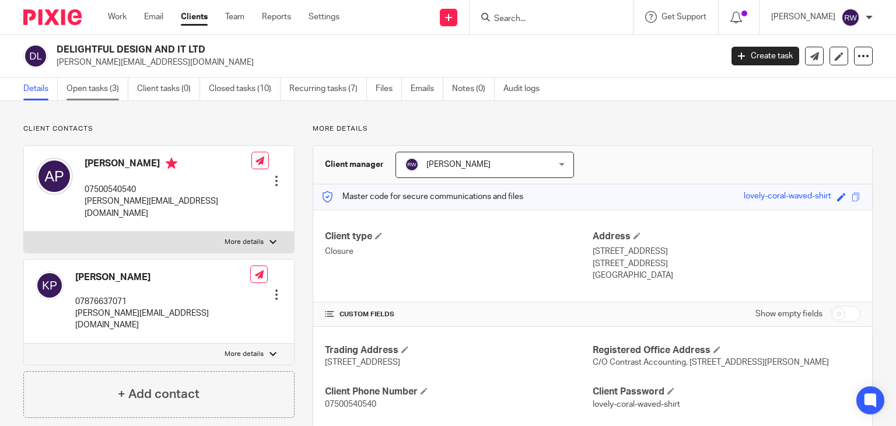
click at [110, 90] on link "Open tasks (3)" at bounding box center [97, 89] width 62 height 23
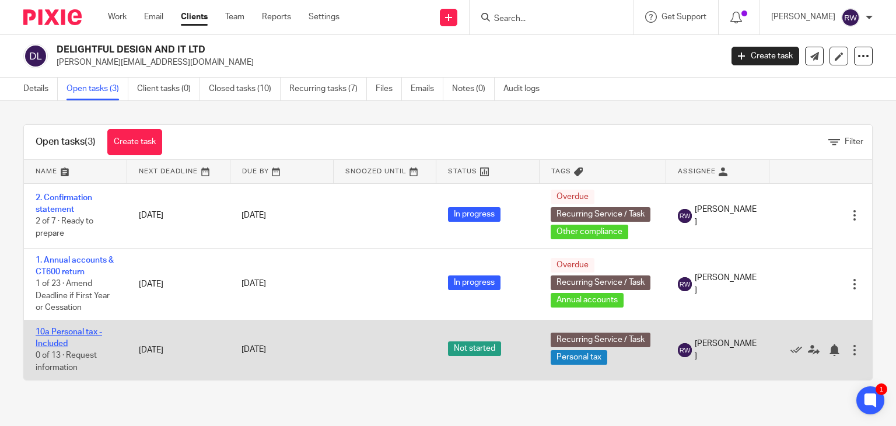
click at [55, 333] on link "10a Personal tax - Included" at bounding box center [69, 338] width 66 height 20
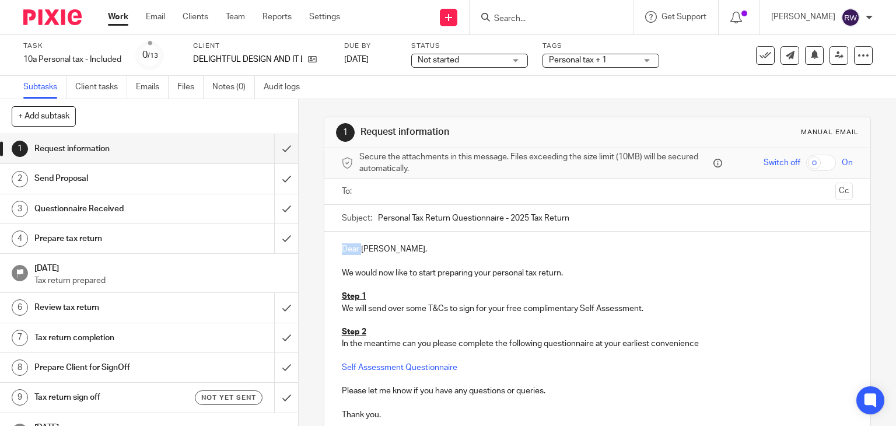
drag, startPoint x: 357, startPoint y: 250, endPoint x: 331, endPoint y: 249, distance: 25.7
click at [331, 249] on div "Dear [PERSON_NAME], We would now like to start preparing your personal tax retu…" at bounding box center [597, 330] width 546 height 198
click at [374, 248] on p "Hi [PERSON_NAME]," at bounding box center [597, 249] width 511 height 12
click at [397, 187] on input "text" at bounding box center [596, 191] width 467 height 13
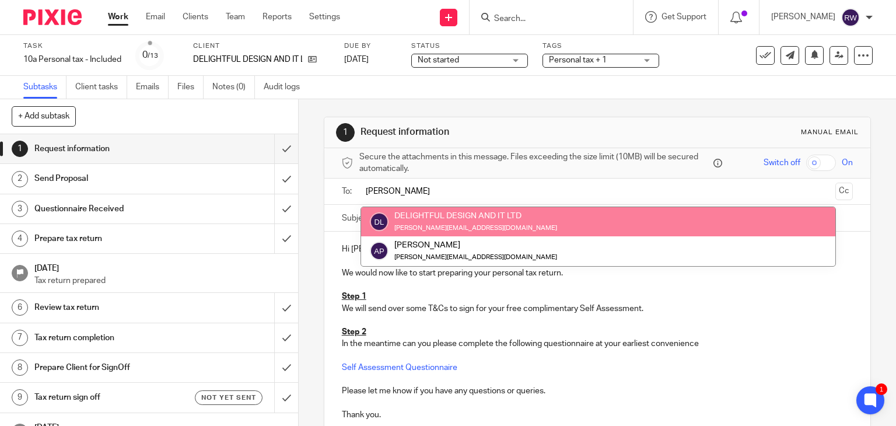
type input "[PERSON_NAME]"
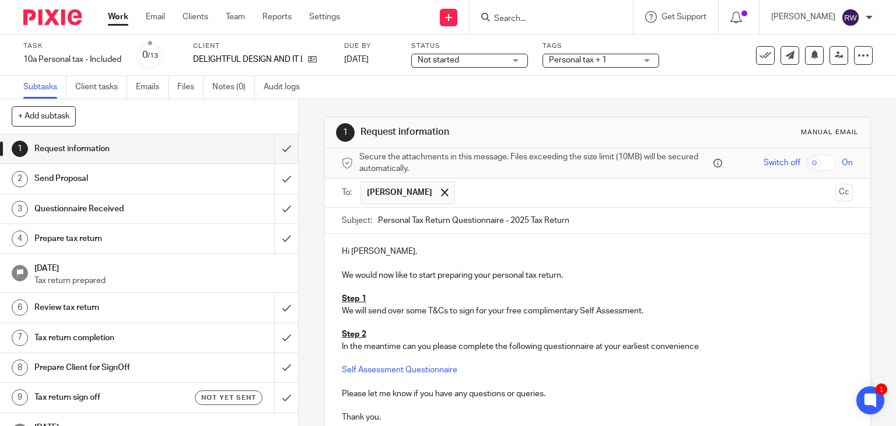
click at [624, 51] on div "Tags Personal tax + 1 Admin Tasks Advisory / Proactive Annual accounts Bookkeep…" at bounding box center [600, 55] width 117 height 28
click at [624, 54] on span "Personal tax + 1" at bounding box center [592, 60] width 87 height 12
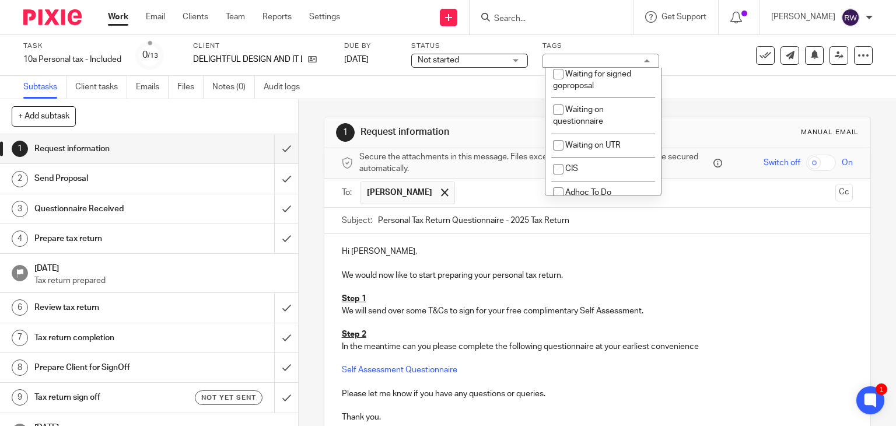
scroll to position [979, 0]
click at [600, 96] on li "Waiting for signed goproposal" at bounding box center [602, 78] width 115 height 36
checkbox input "true"
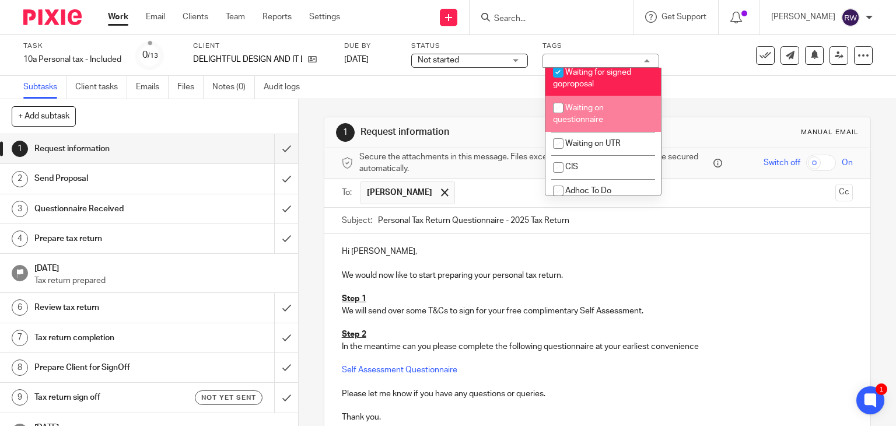
click at [591, 124] on span "Waiting on questionnaire" at bounding box center [578, 114] width 51 height 20
checkbox input "true"
click at [694, 84] on div "Subtasks Client tasks Emails Files Notes (0) Audit logs" at bounding box center [448, 87] width 896 height 23
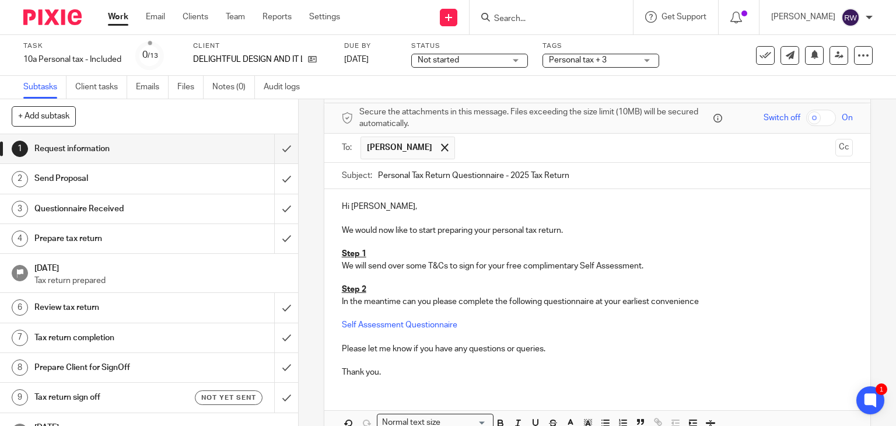
scroll to position [109, 0]
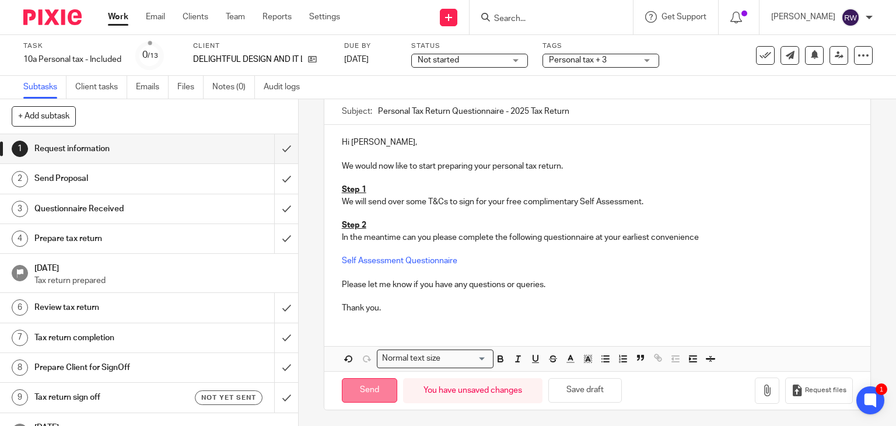
click at [361, 395] on input "Send" at bounding box center [369, 390] width 55 height 25
type input "Sent"
click at [282, 151] on input "submit" at bounding box center [149, 148] width 298 height 29
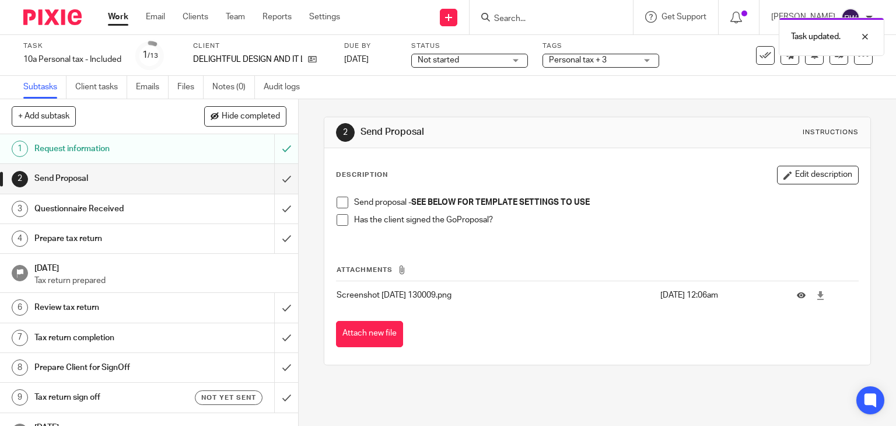
click at [523, 22] on div "Task updated." at bounding box center [666, 34] width 436 height 44
click at [521, 19] on div "Task updated." at bounding box center [666, 34] width 436 height 44
click at [518, 17] on div "Task updated." at bounding box center [666, 34] width 436 height 44
click at [517, 19] on div "Task updated." at bounding box center [666, 34] width 436 height 44
